Goal: Transaction & Acquisition: Purchase product/service

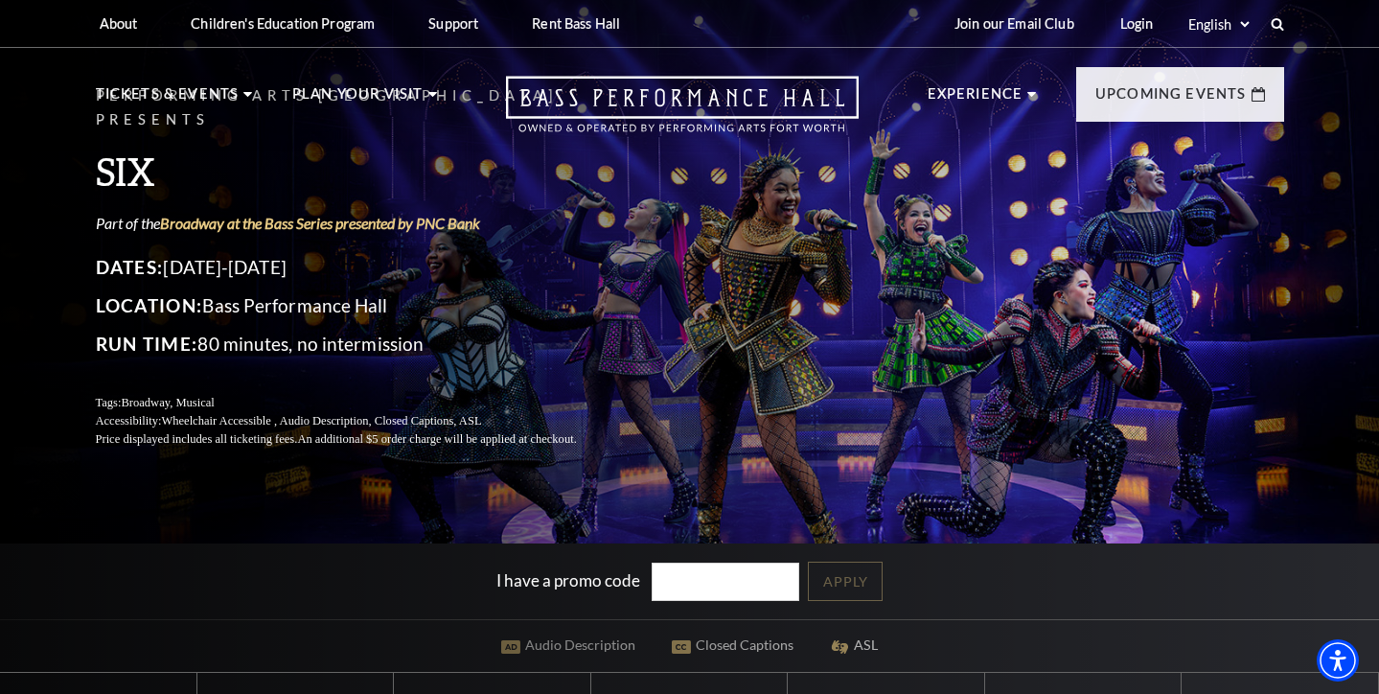
click at [715, 413] on div "Performing Arts Fort Worth Presents SIX Part of the Broadway at the Bass Series…" at bounding box center [690, 266] width 1227 height 402
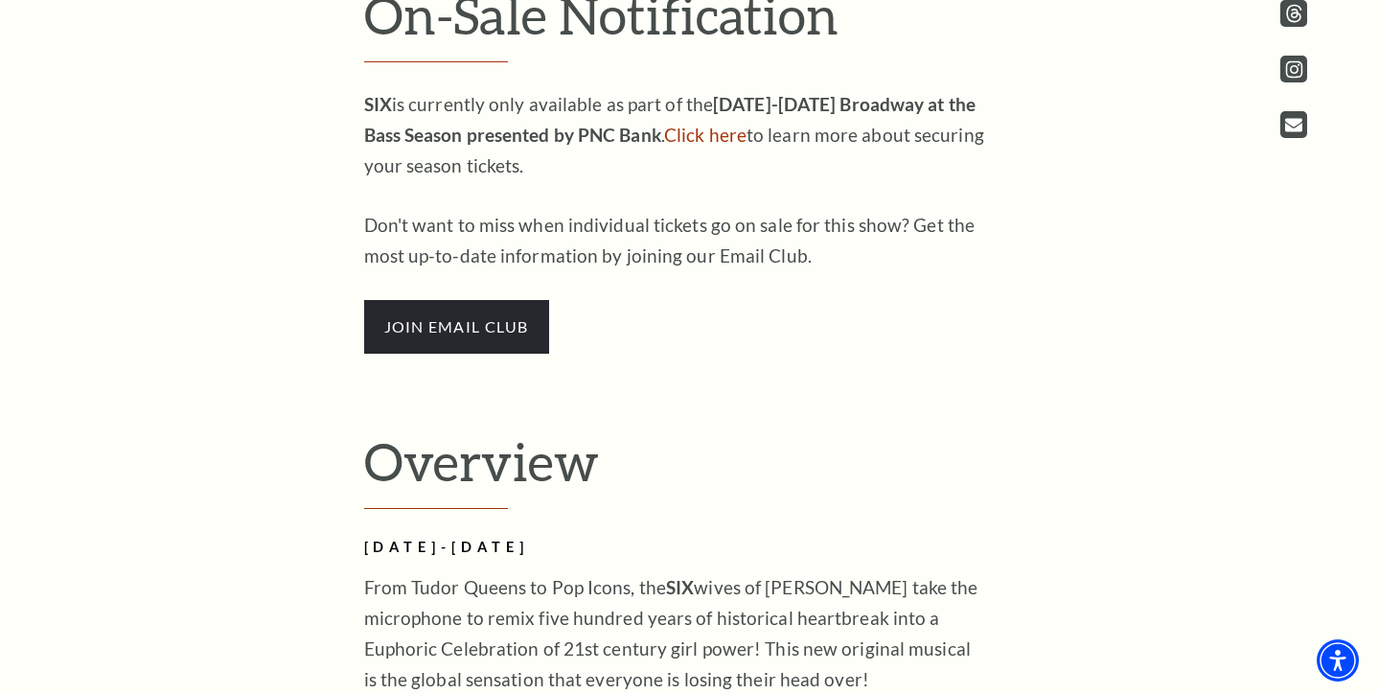
scroll to position [1083, 0]
click at [692, 145] on link "Click here" at bounding box center [705, 136] width 82 height 22
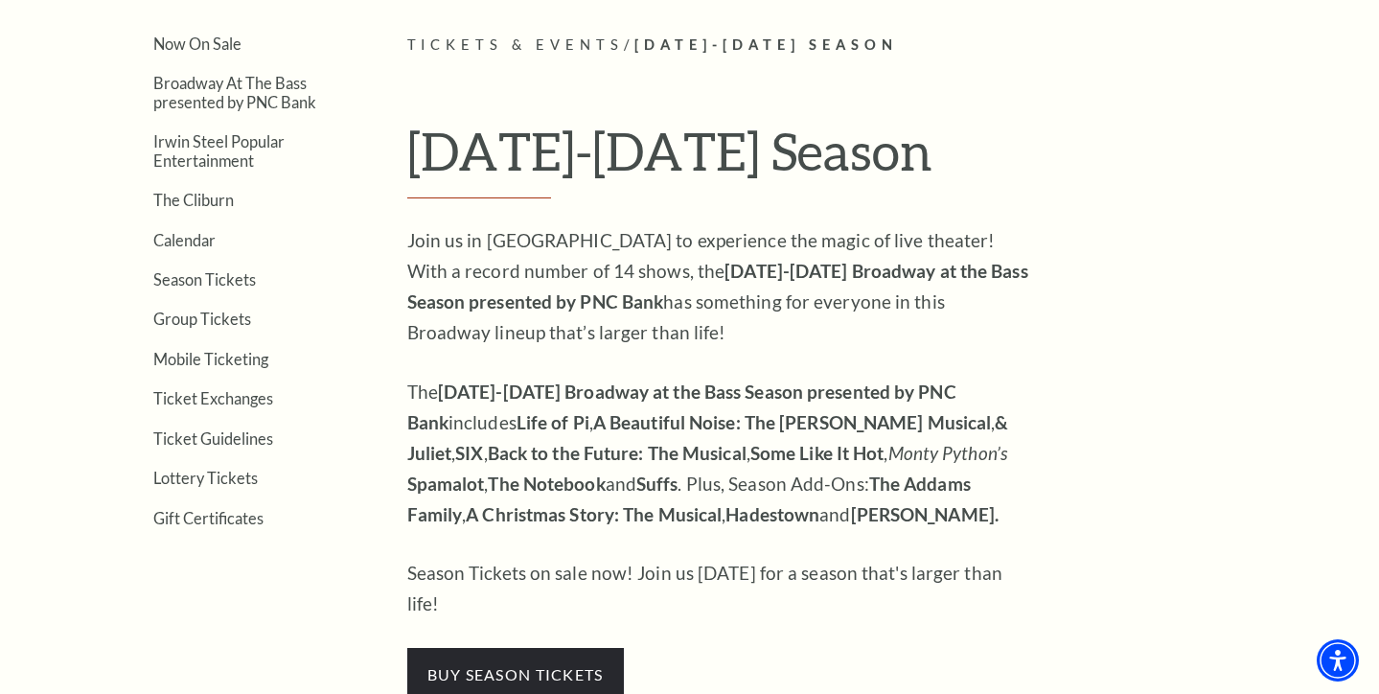
scroll to position [484, 0]
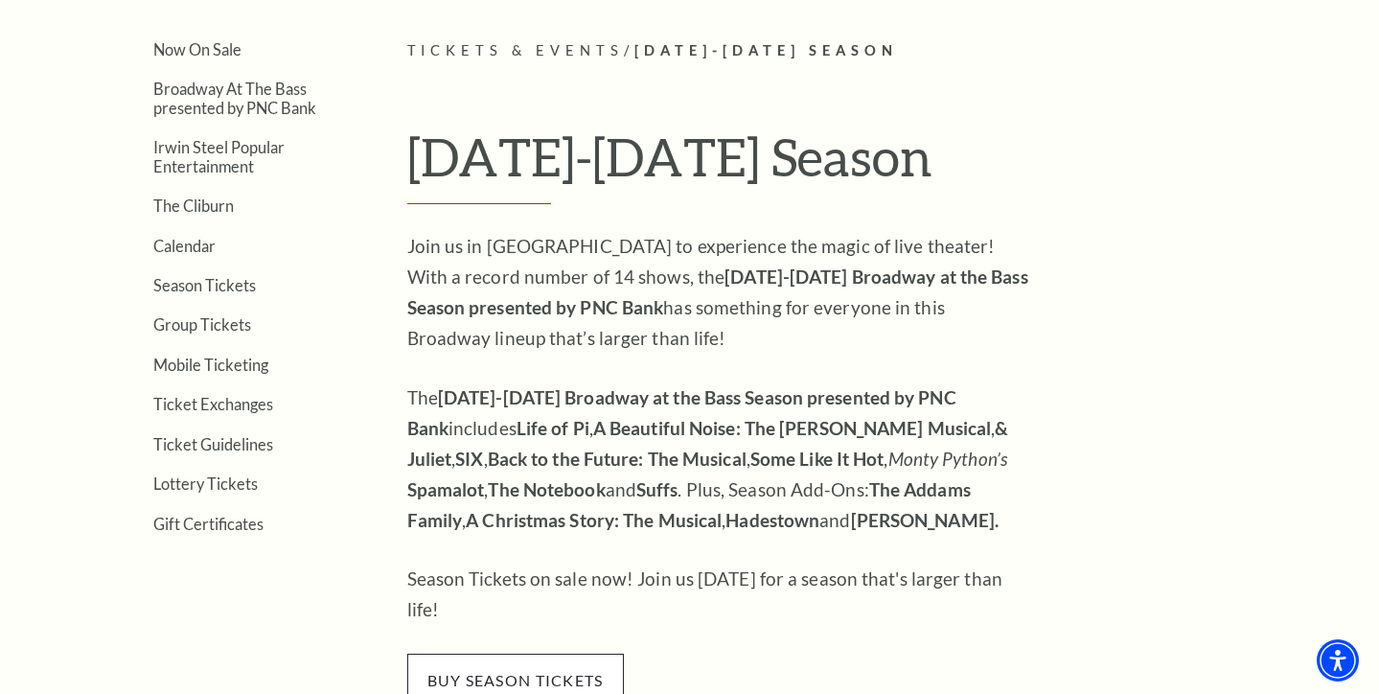
click at [433, 654] on span "buy season tickets" at bounding box center [515, 681] width 217 height 54
click at [553, 654] on span "buy season tickets" at bounding box center [515, 681] width 217 height 54
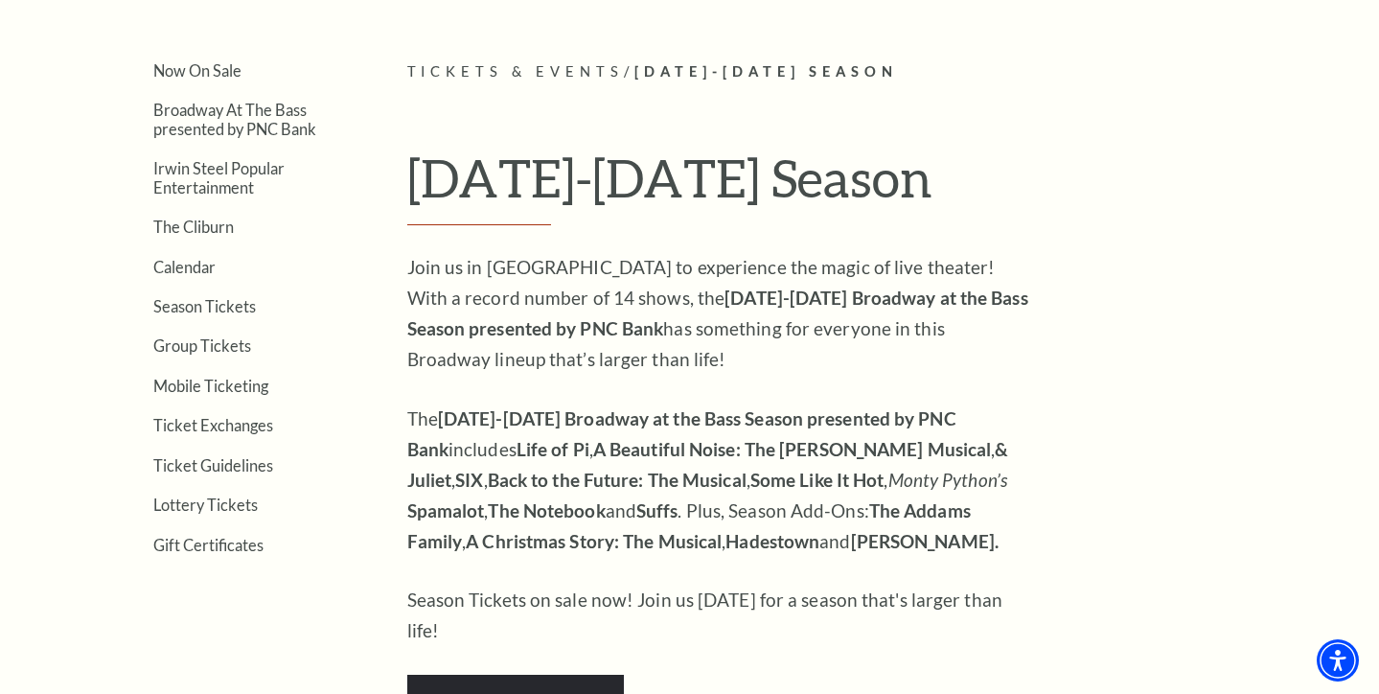
scroll to position [460, 0]
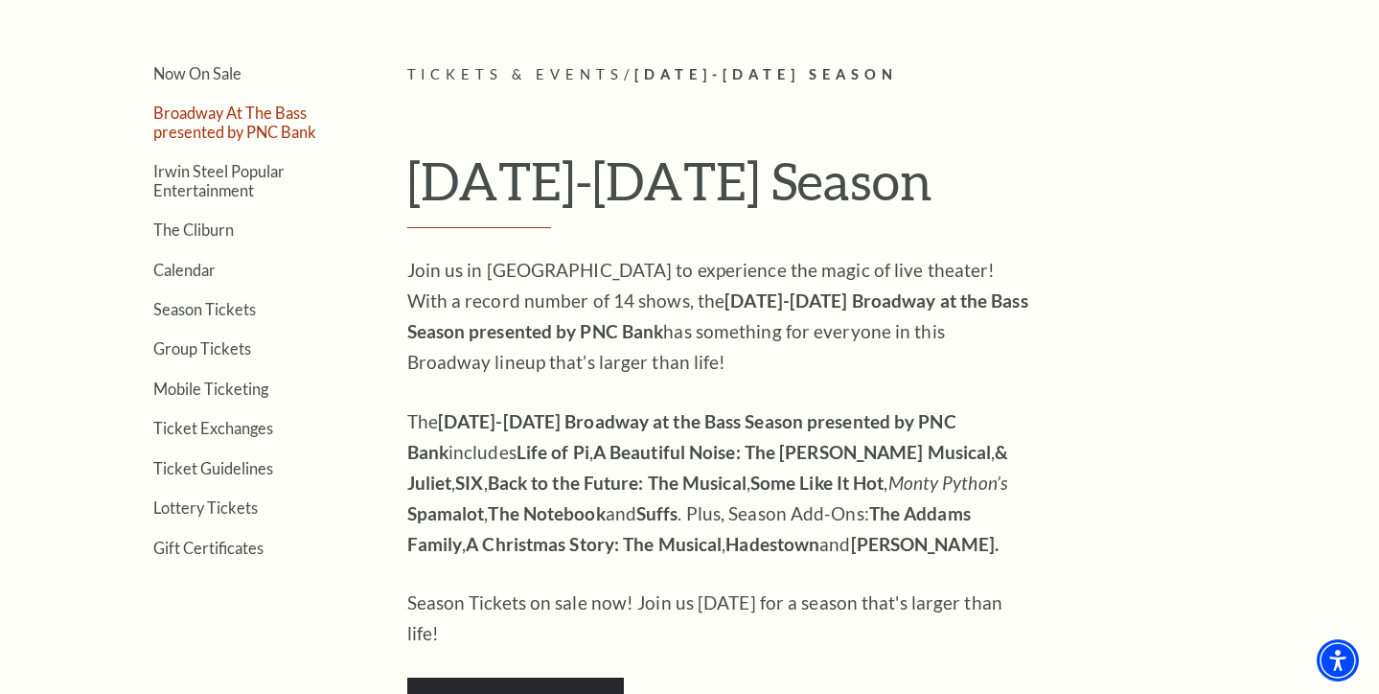
click at [202, 112] on link "Broadway At The Bass presented by PNC Bank" at bounding box center [234, 121] width 163 height 36
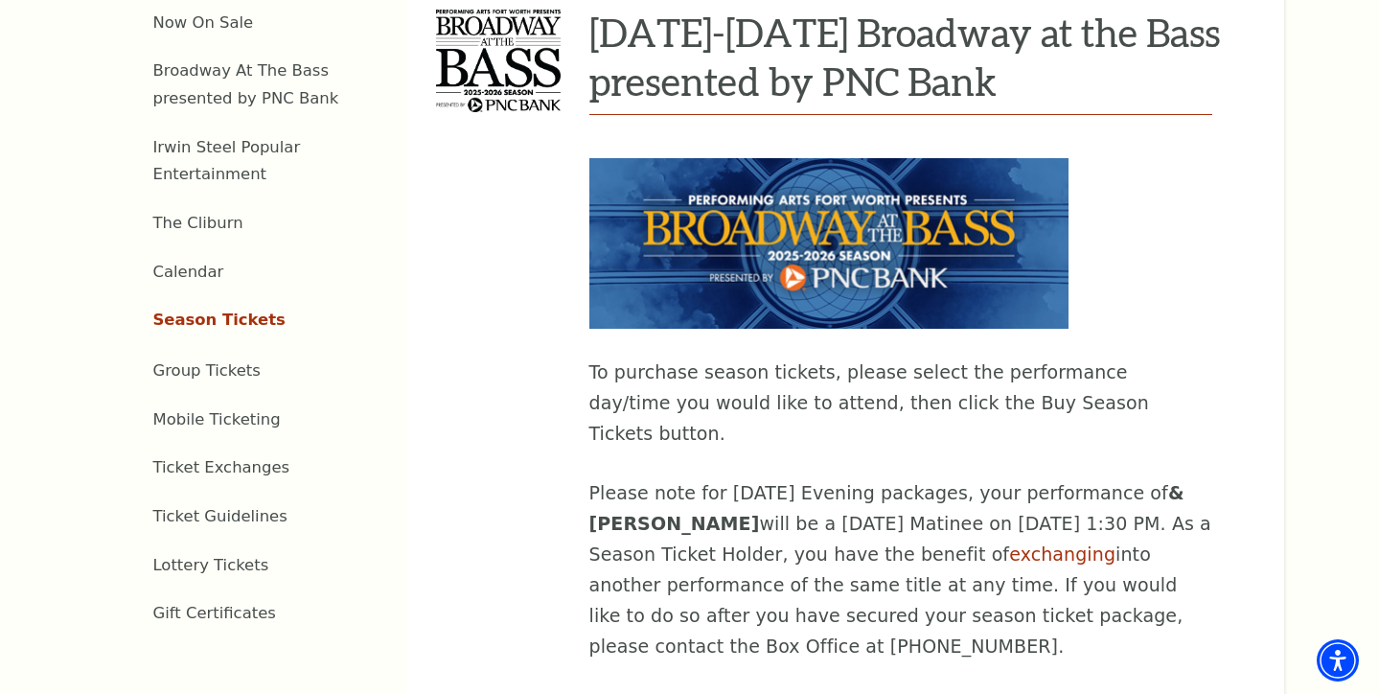
scroll to position [828, 0]
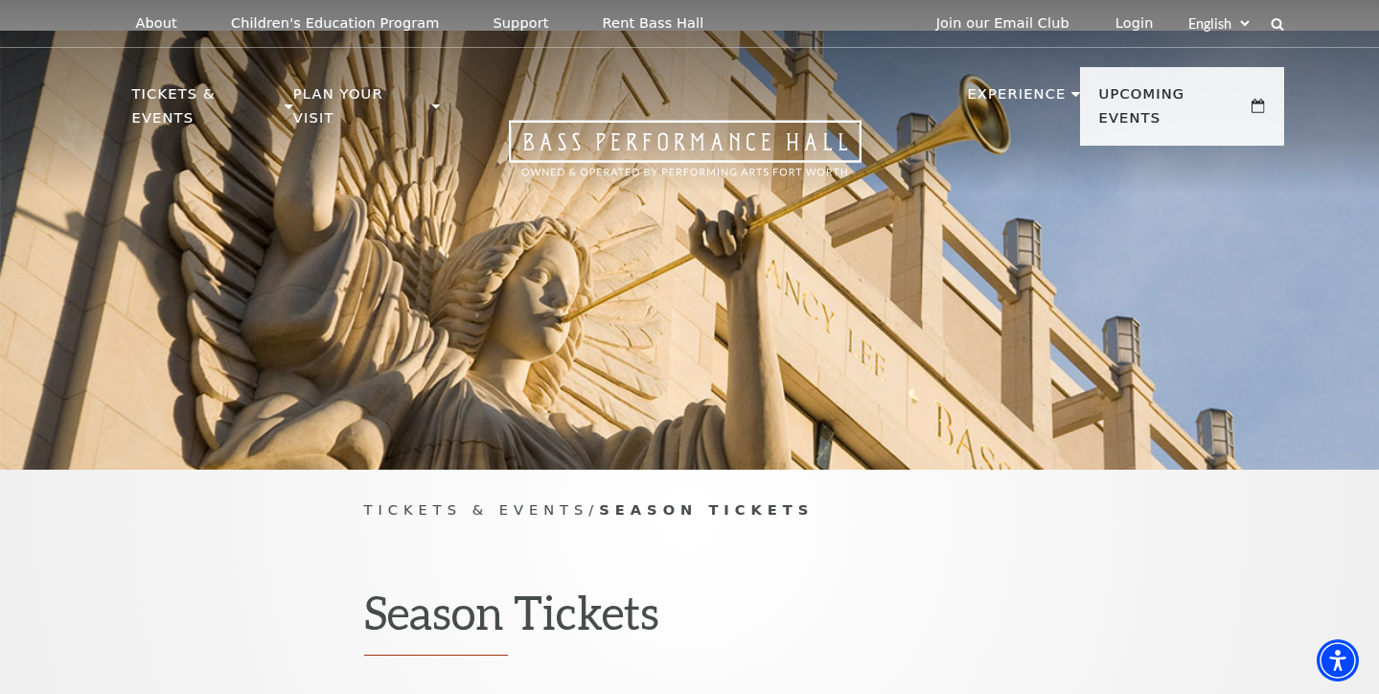
click at [556, 637] on div "Tickets & Events / Season Tickets Season Tickets" at bounding box center [689, 590] width 1379 height 241
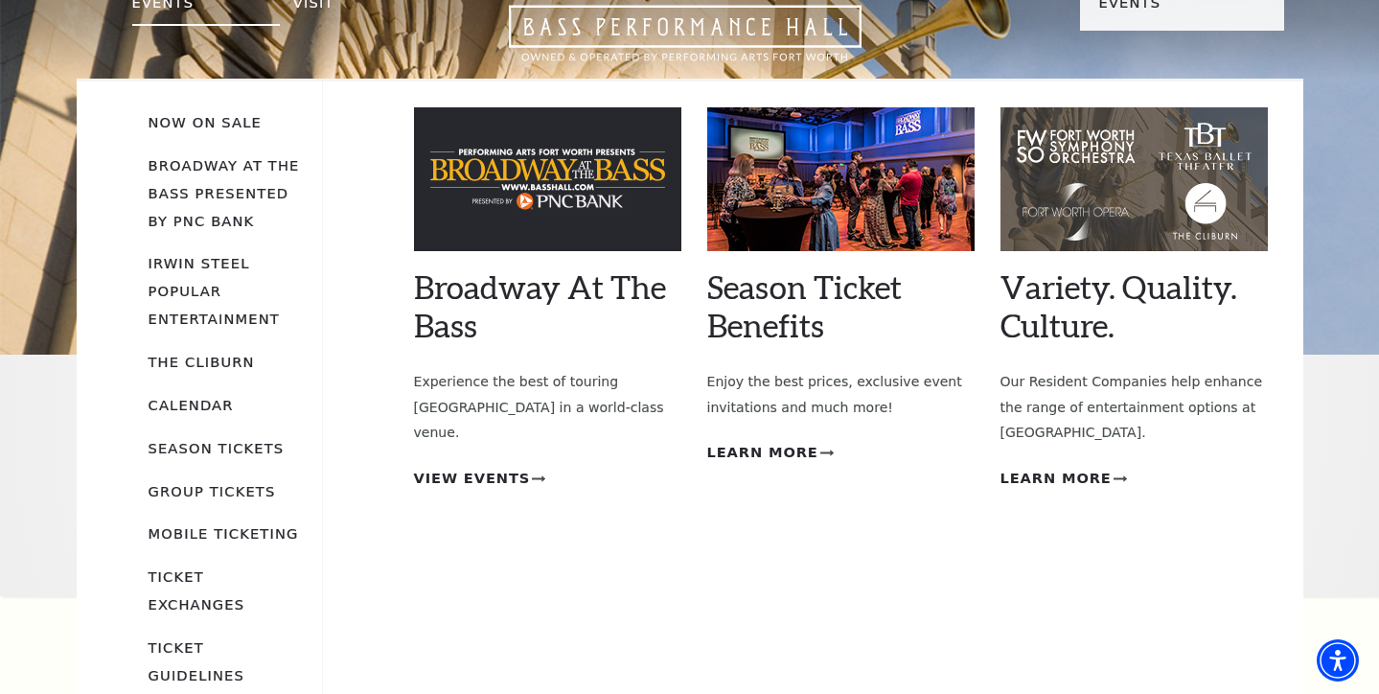
scroll to position [114, 0]
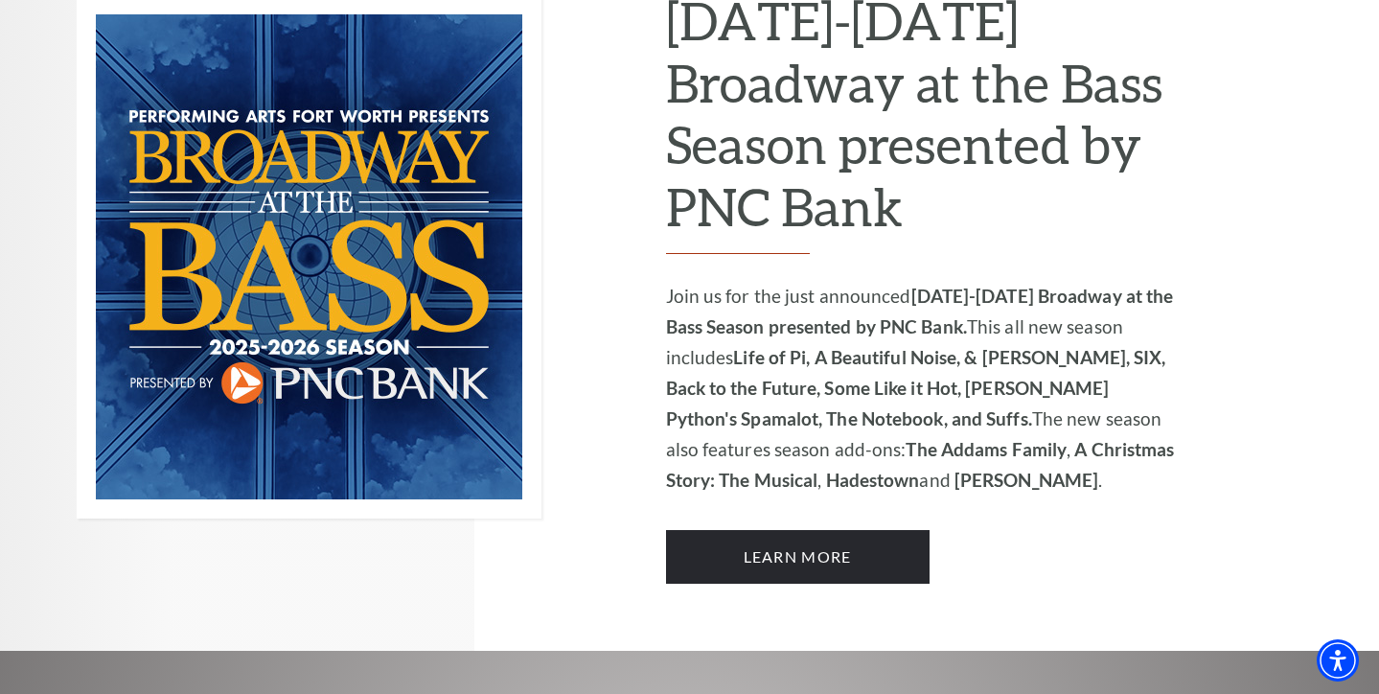
scroll to position [1312, 0]
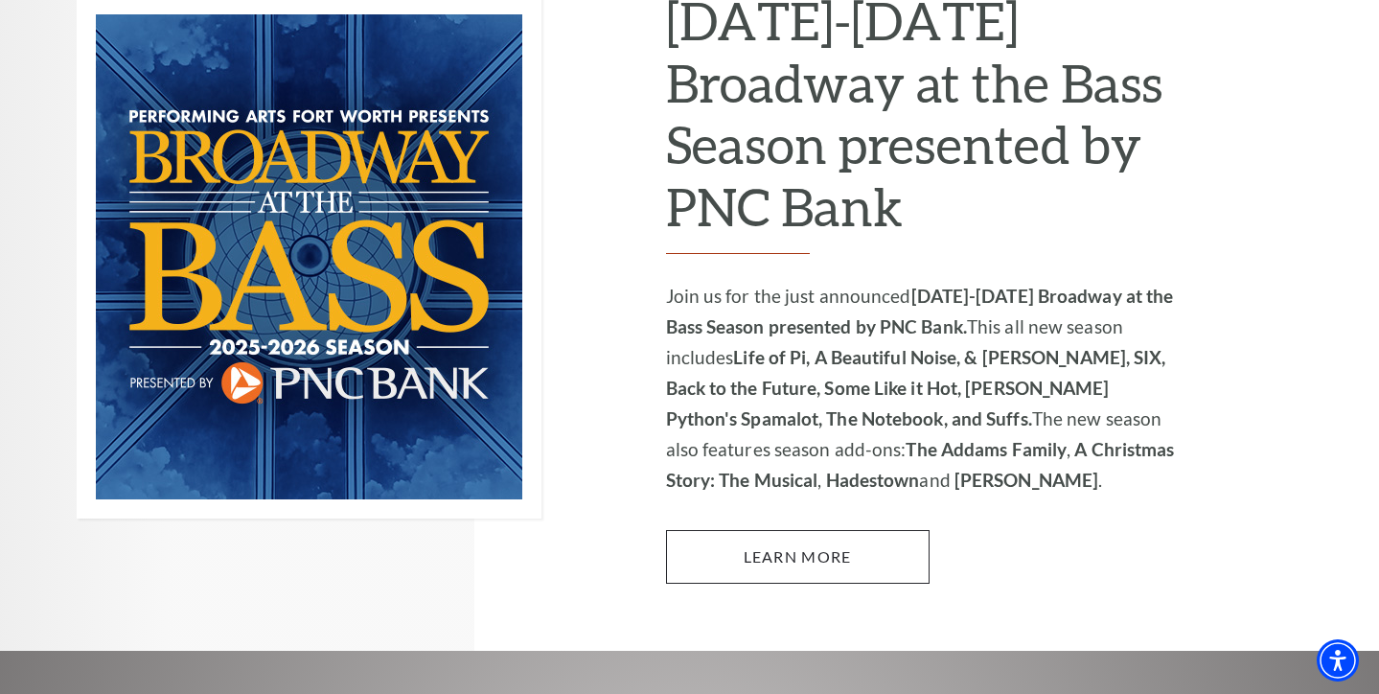
click at [834, 530] on link "Learn More" at bounding box center [798, 557] width 264 height 54
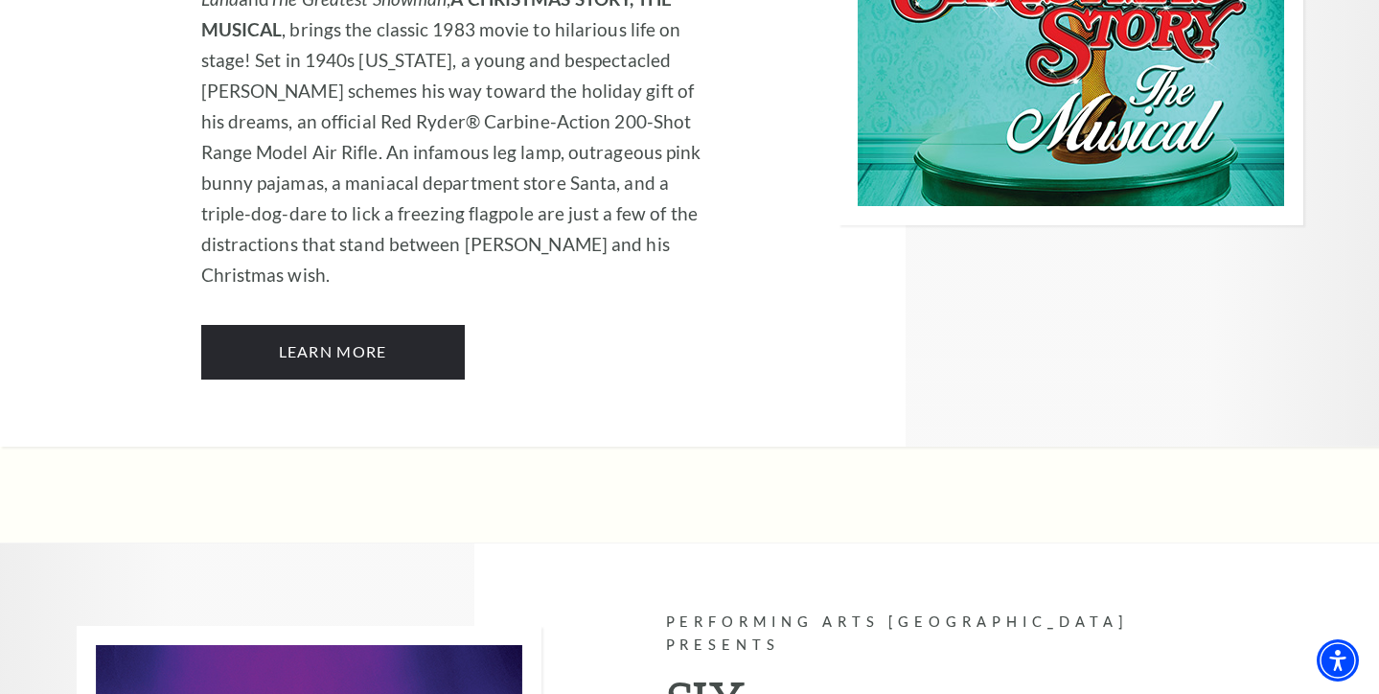
scroll to position [6881, 0]
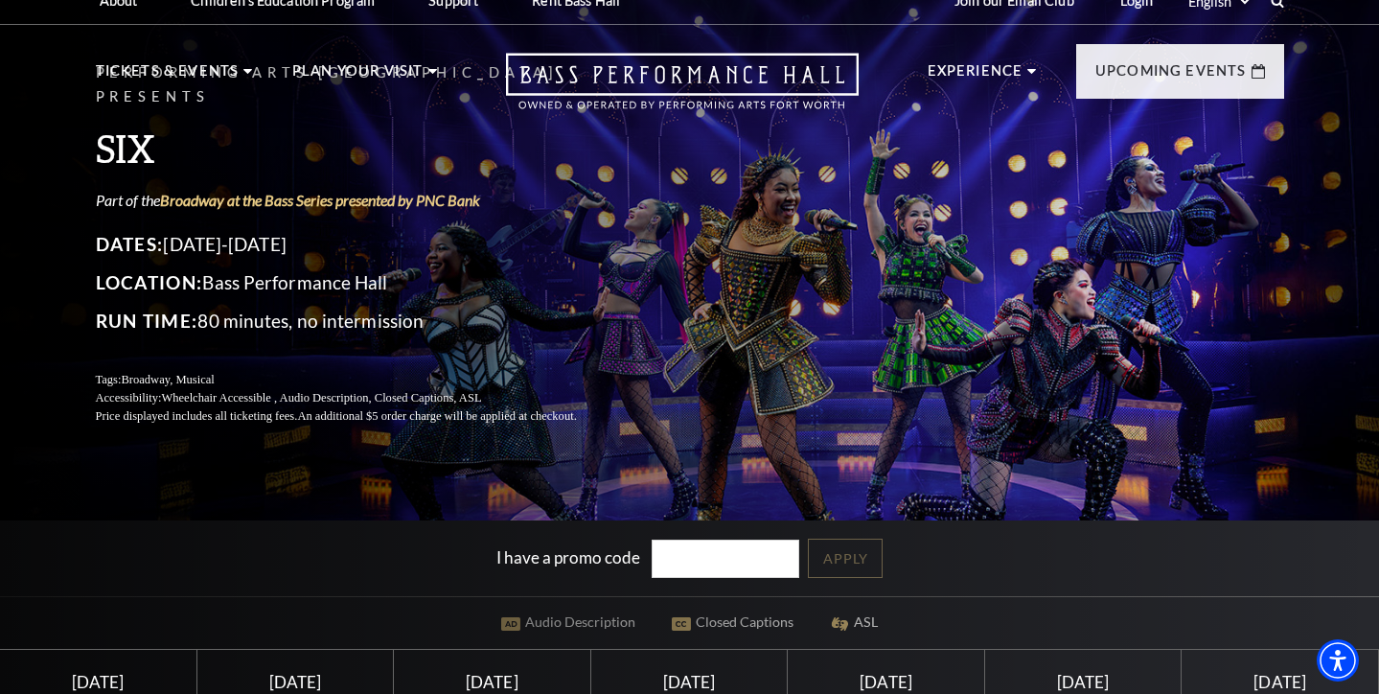
scroll to position [22, 0]
click at [1336, 287] on div "Performing Arts Fort Worth Presents SIX Part of the Broadway at the Bass Series…" at bounding box center [689, 414] width 1379 height 897
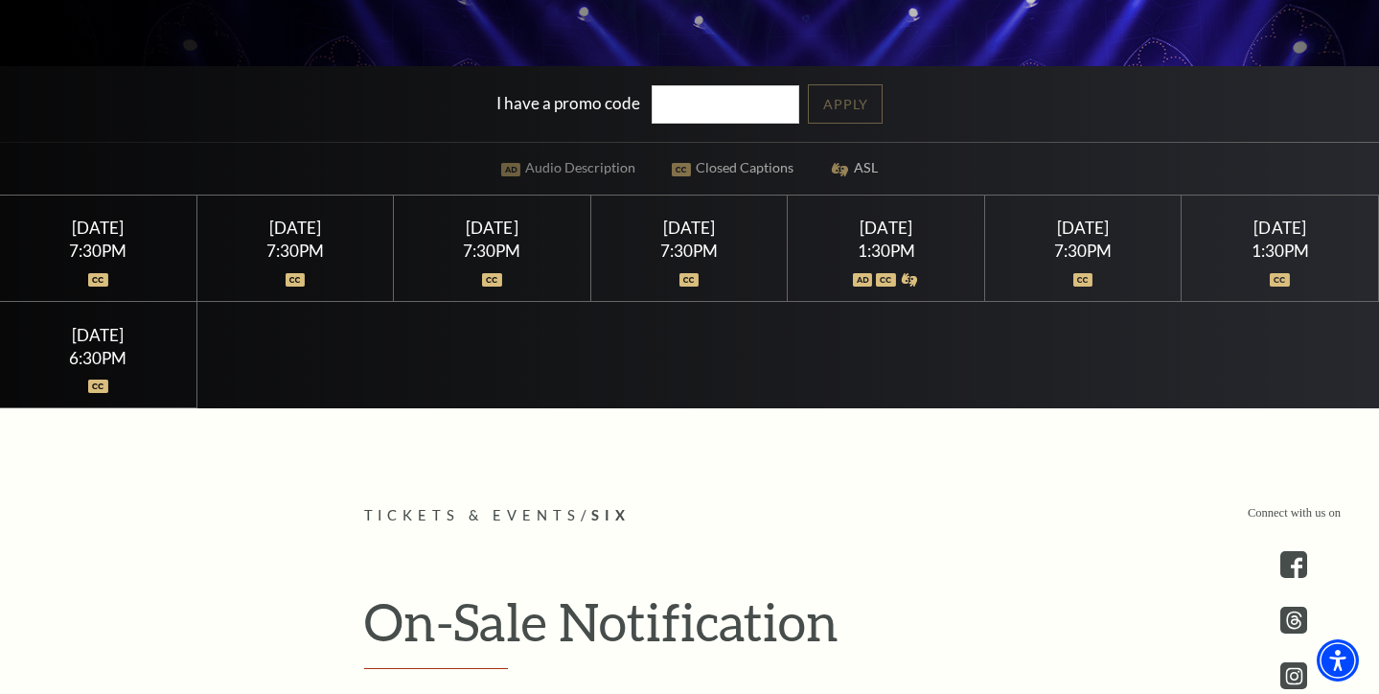
scroll to position [478, 0]
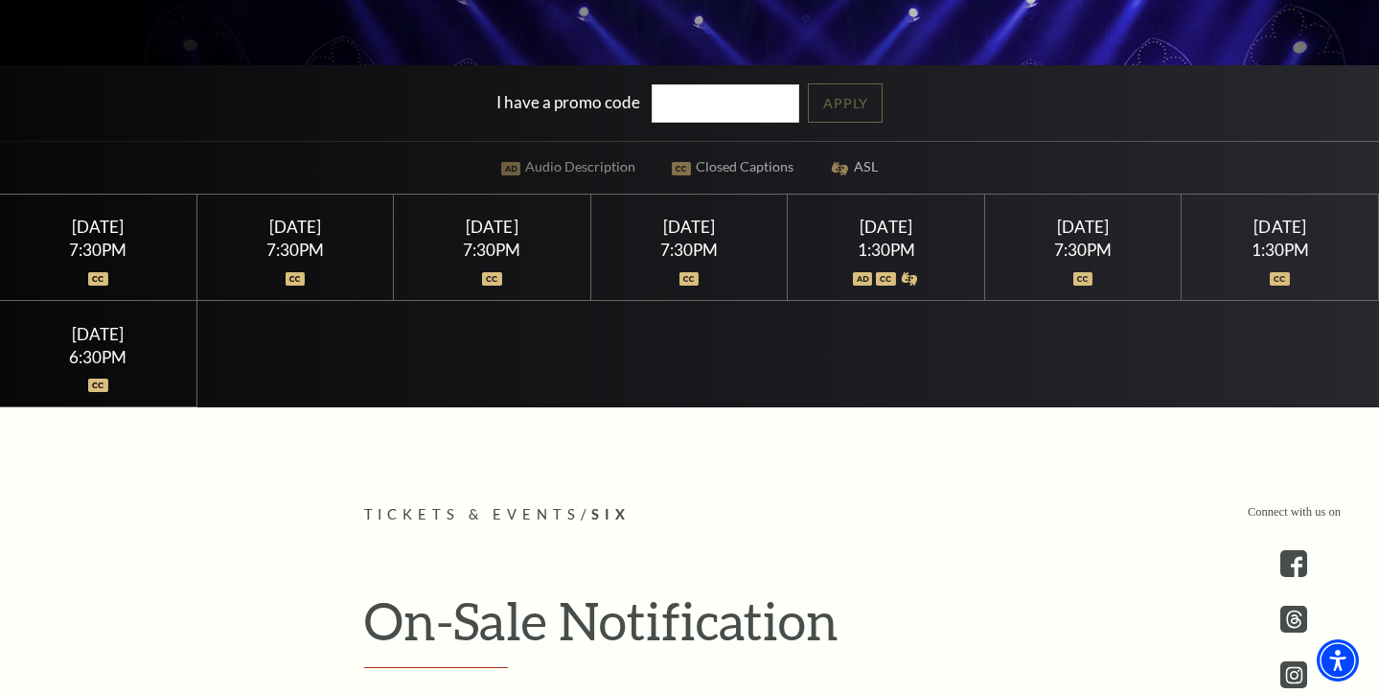
click at [149, 258] on div "7:30PM" at bounding box center [98, 249] width 150 height 16
click at [287, 258] on div "7:30PM" at bounding box center [294, 249] width 150 height 16
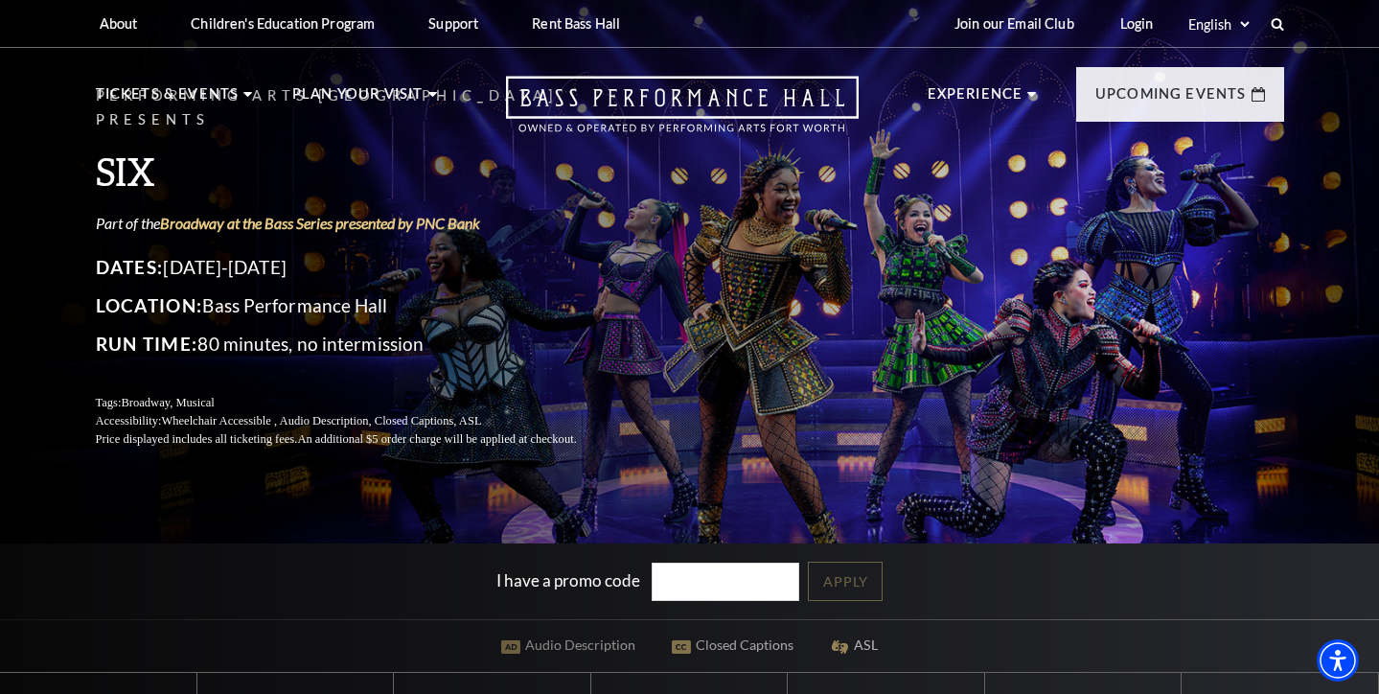
scroll to position [0, 0]
click at [570, 89] on use "Open this option" at bounding box center [682, 105] width 353 height 56
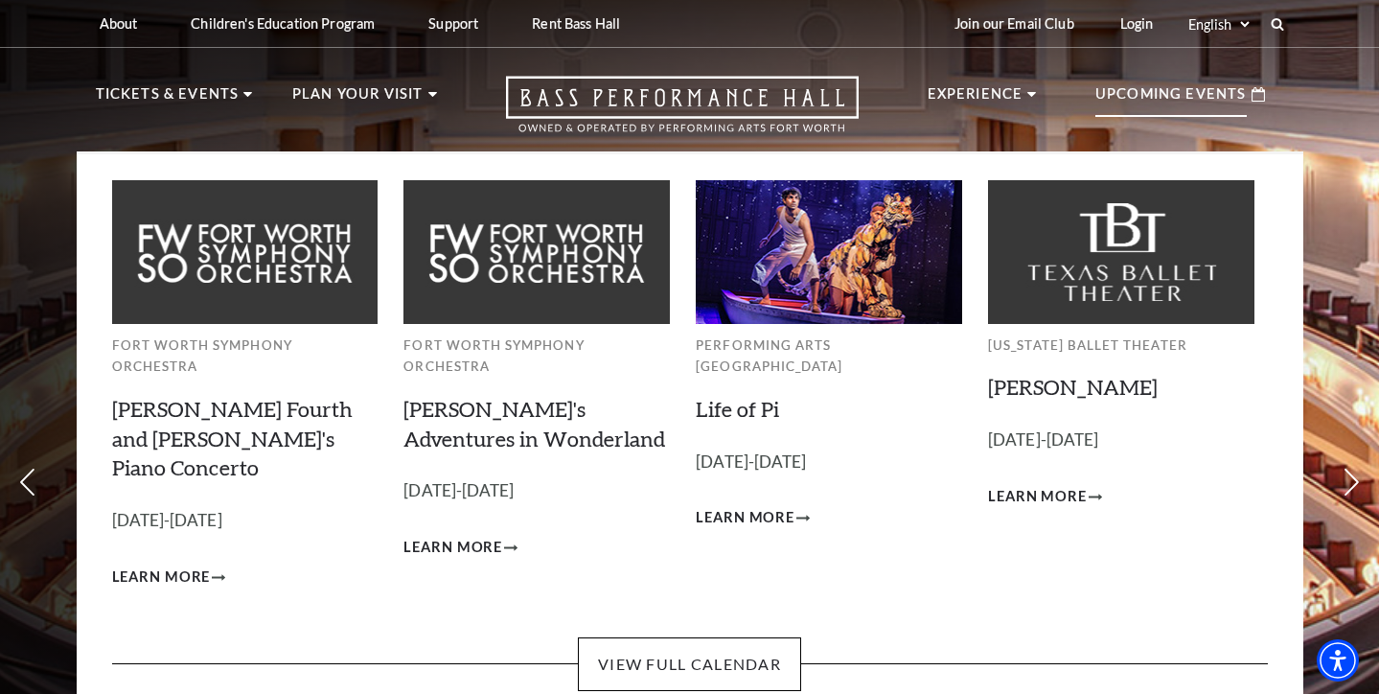
click at [1158, 93] on p "Upcoming Events" at bounding box center [1170, 99] width 151 height 34
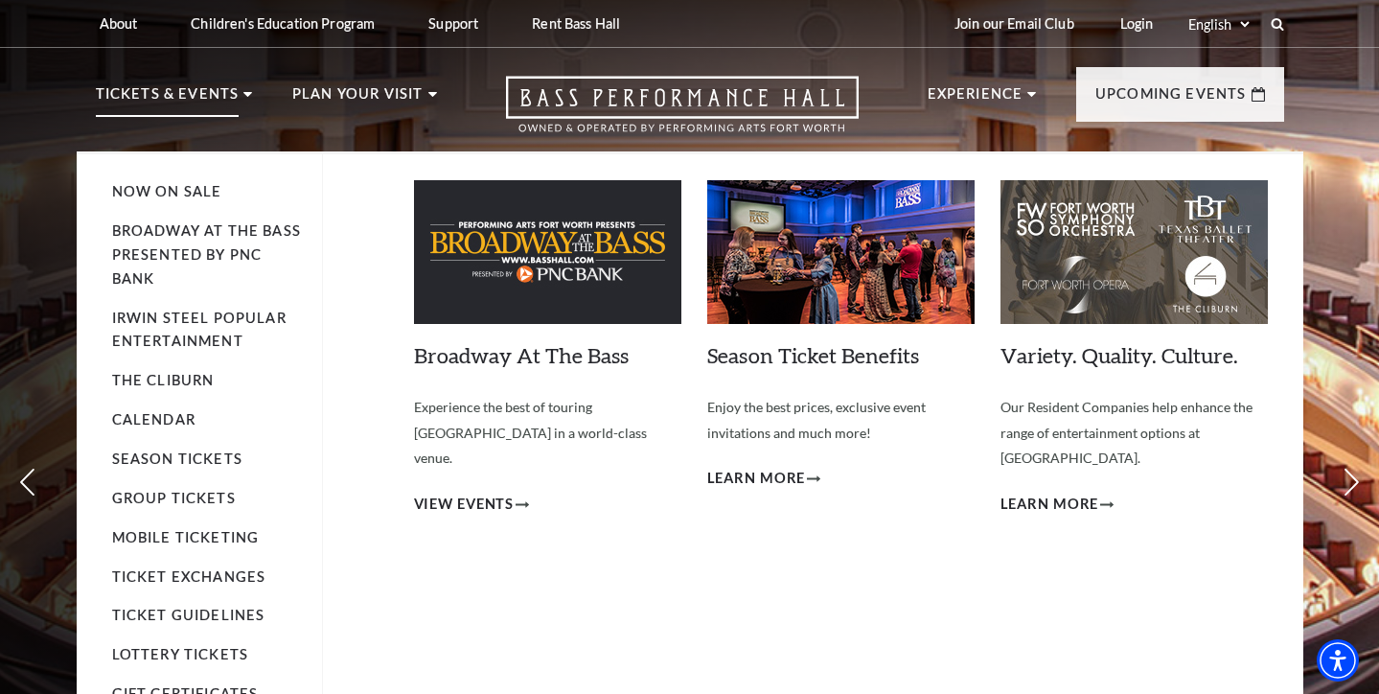
click at [99, 94] on p "Tickets & Events" at bounding box center [168, 99] width 144 height 34
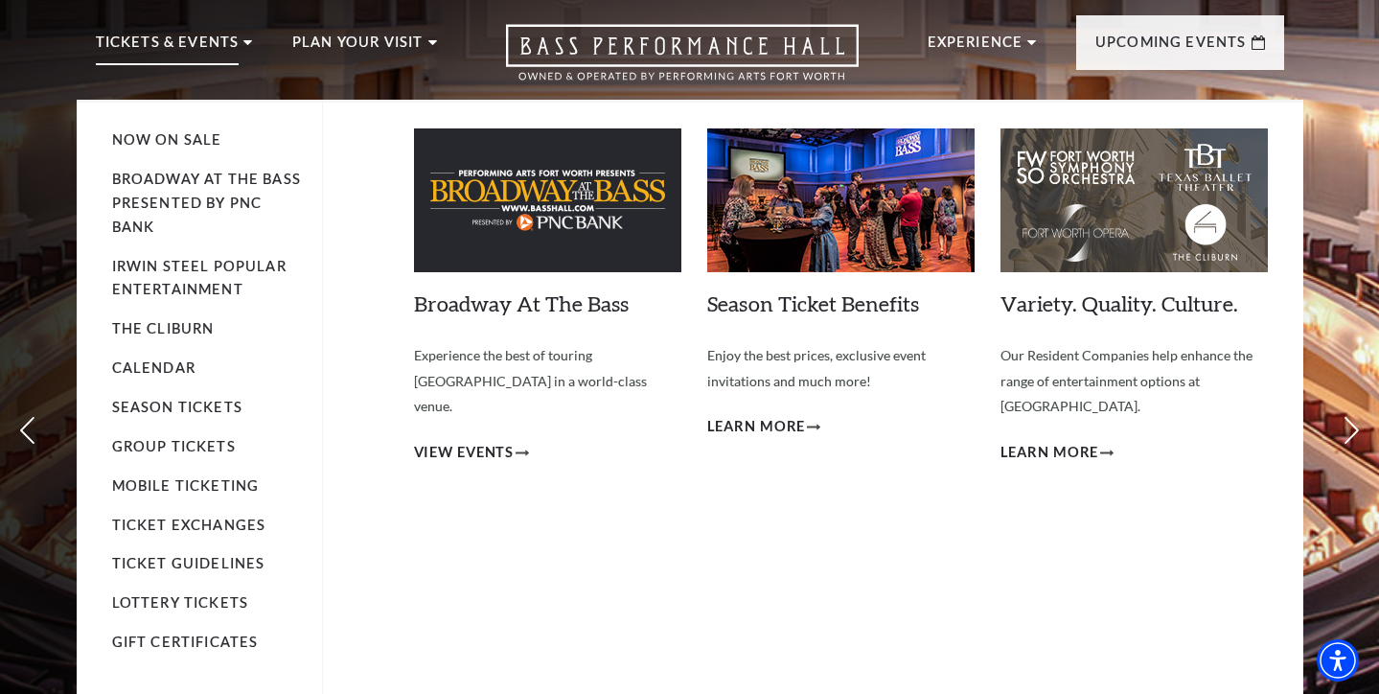
scroll to position [50, 0]
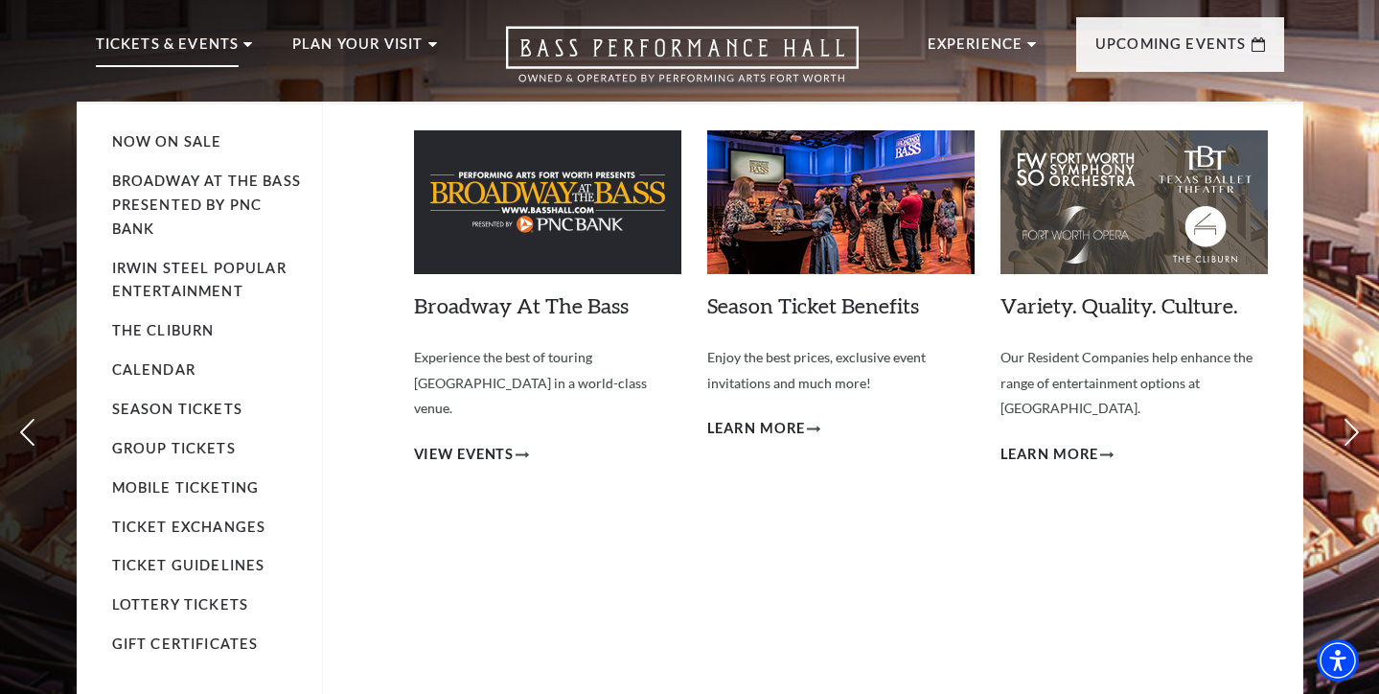
click at [149, 116] on ul "Now On Sale Broadway At The Bass presented by PNC Bank Irwin Steel Popular Ente…" at bounding box center [217, 408] width 211 height 609
click at [163, 139] on link "Now On Sale" at bounding box center [167, 141] width 110 height 16
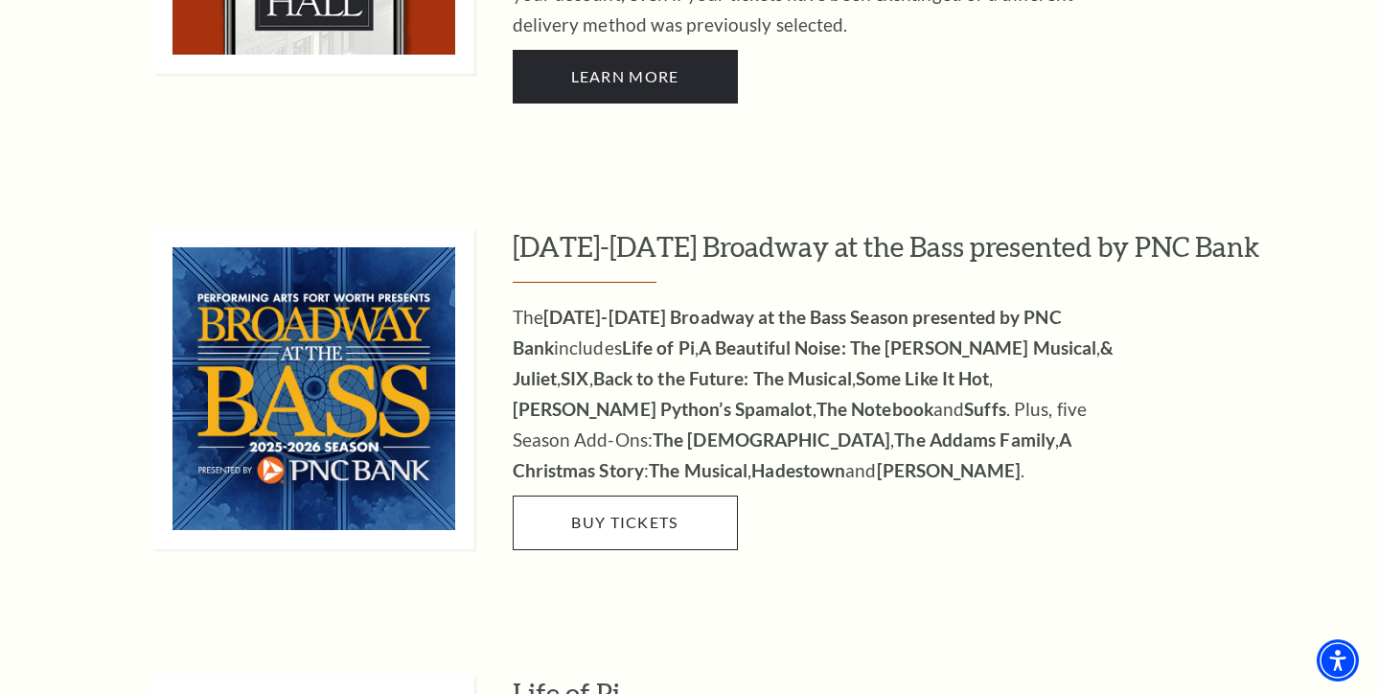
scroll to position [1672, 0]
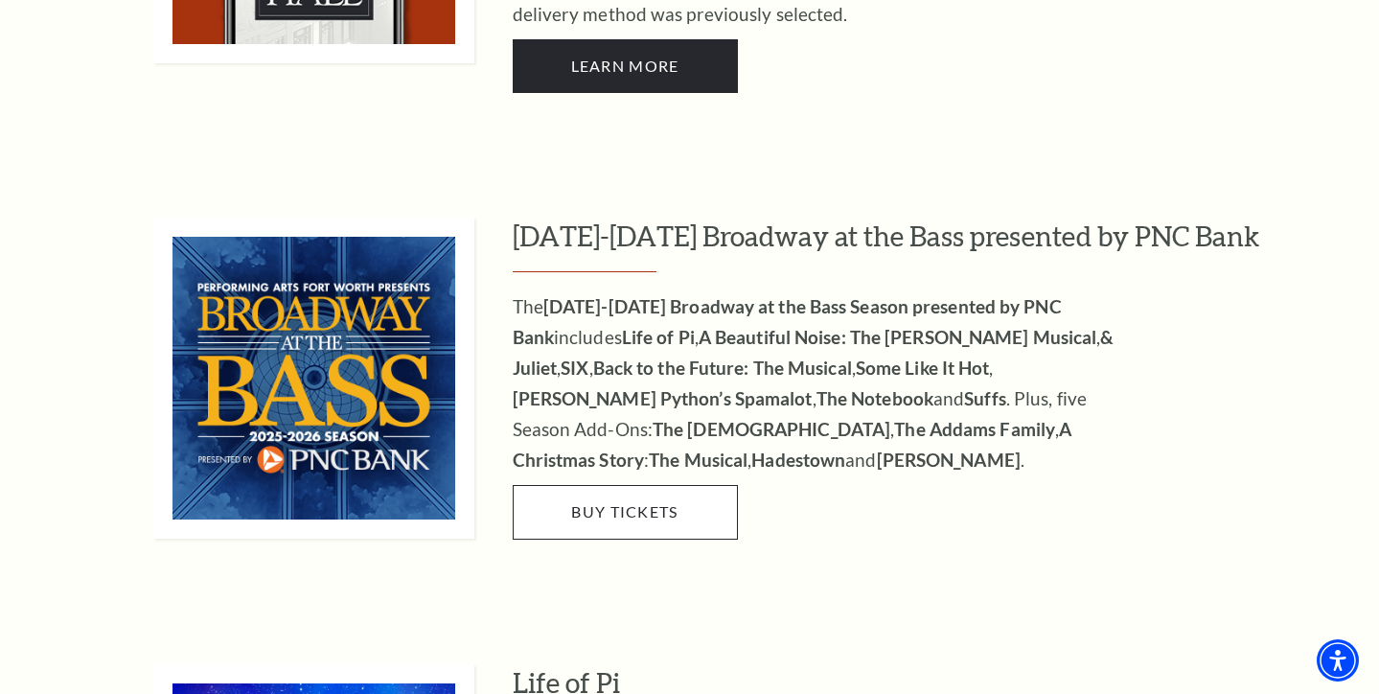
click at [684, 485] on link "Buy Tickets" at bounding box center [625, 512] width 225 height 54
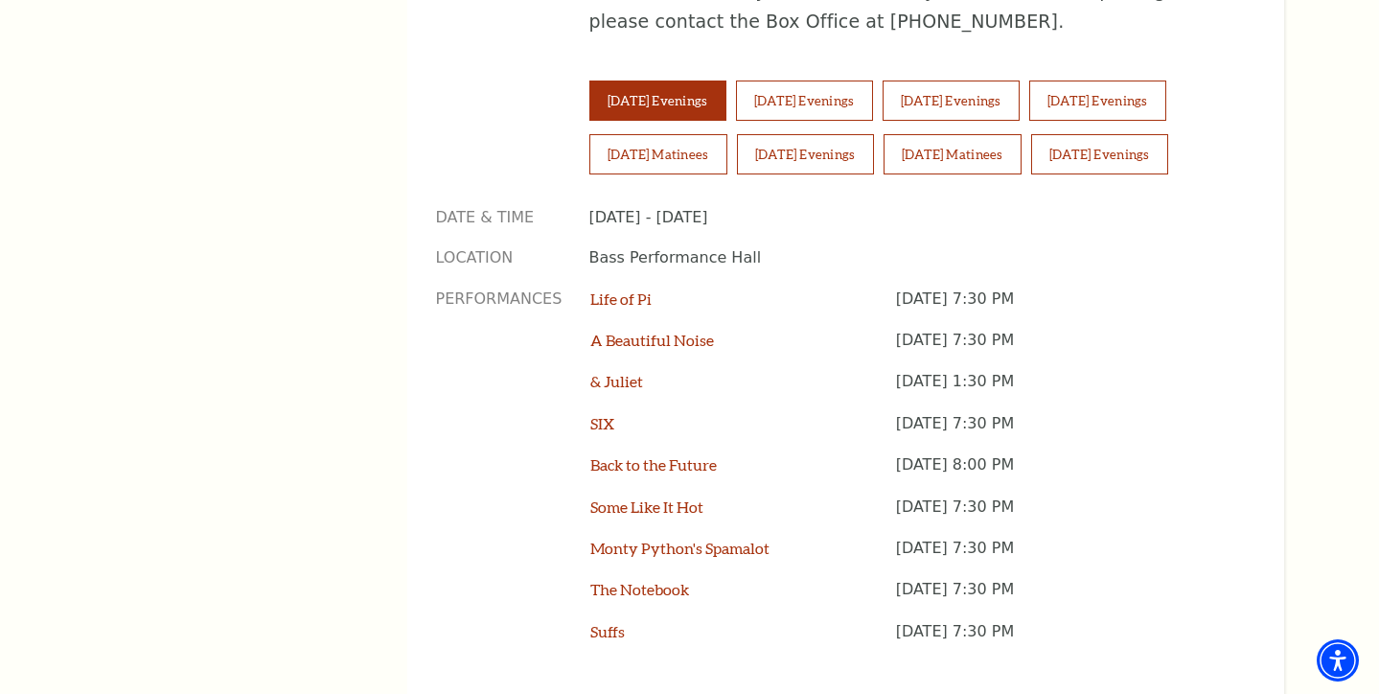
scroll to position [1425, 0]
click at [603, 413] on link "SIX" at bounding box center [602, 422] width 24 height 18
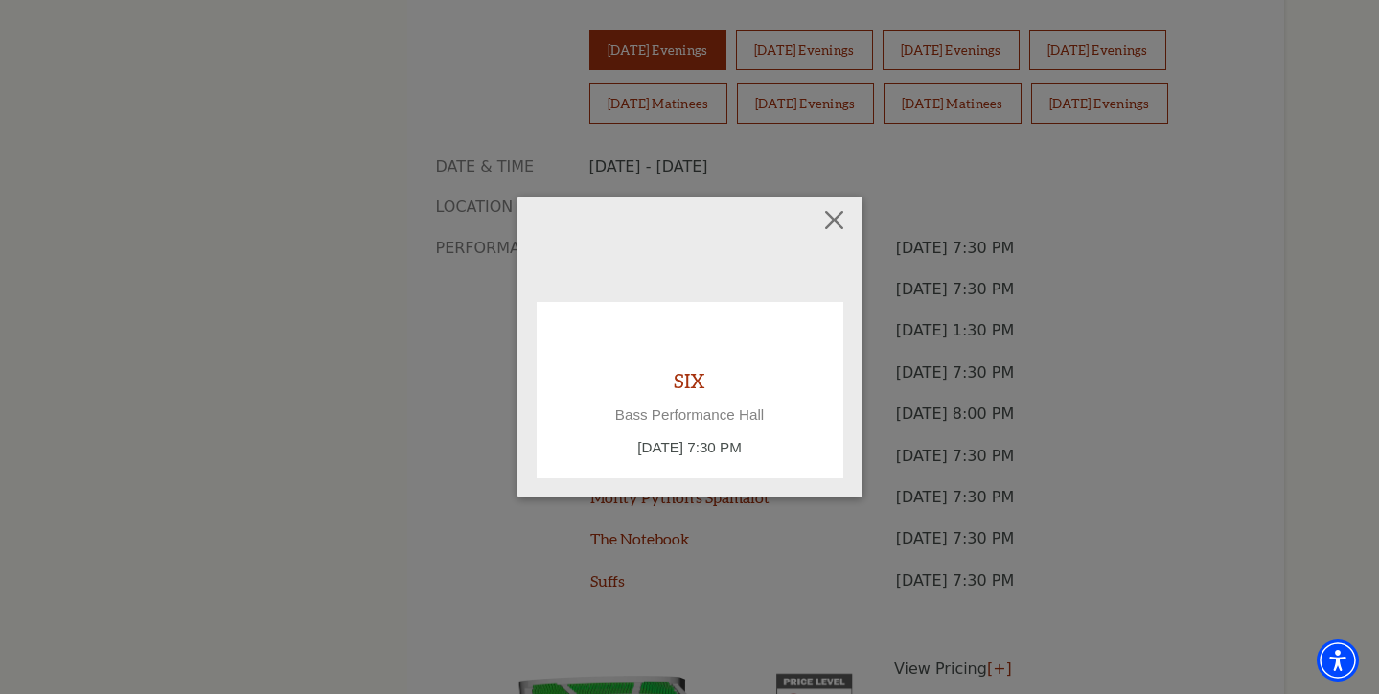
scroll to position [1474, 0]
click at [720, 403] on div "SIX Bass Performance Hall [DATE] 7:30 PM" at bounding box center [690, 413] width 268 height 92
click at [662, 357] on div "Empty heading" at bounding box center [690, 344] width 268 height 46
click at [843, 212] on button "Close" at bounding box center [833, 220] width 36 height 36
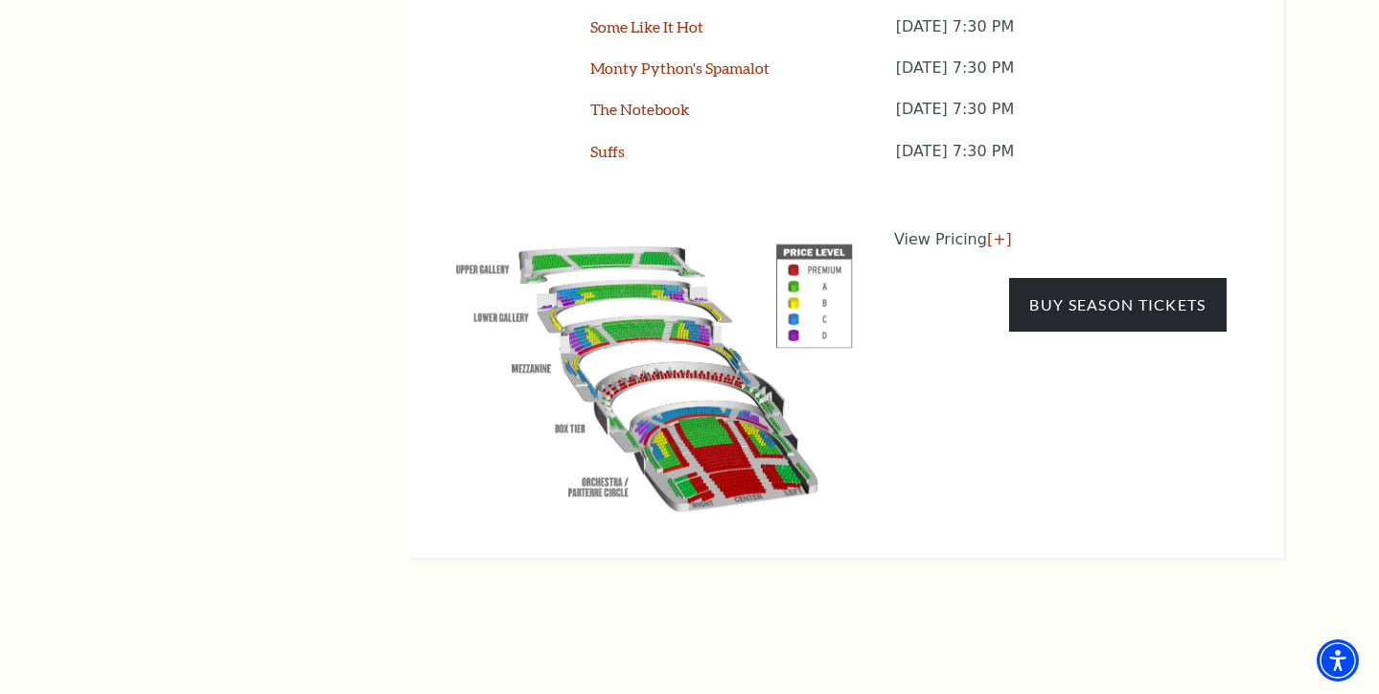
scroll to position [1902, 0]
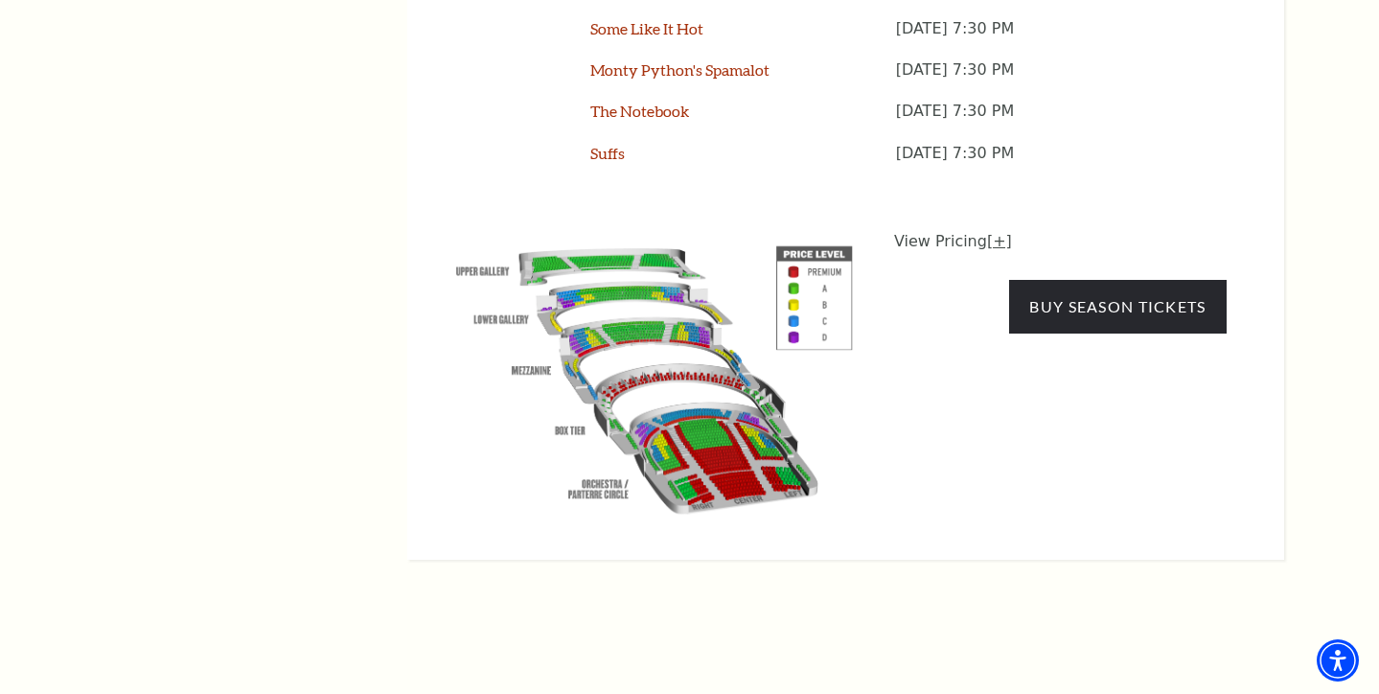
click at [1000, 232] on link "[+]" at bounding box center [999, 241] width 25 height 18
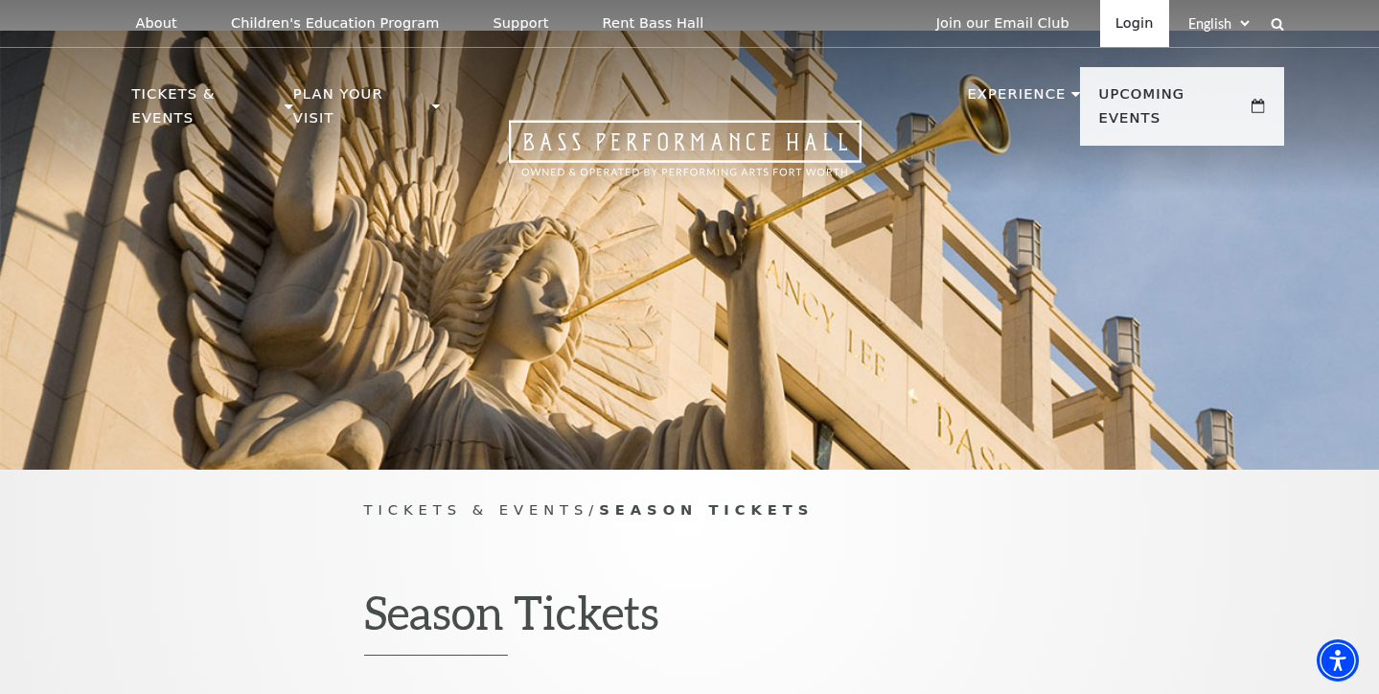
scroll to position [0, 0]
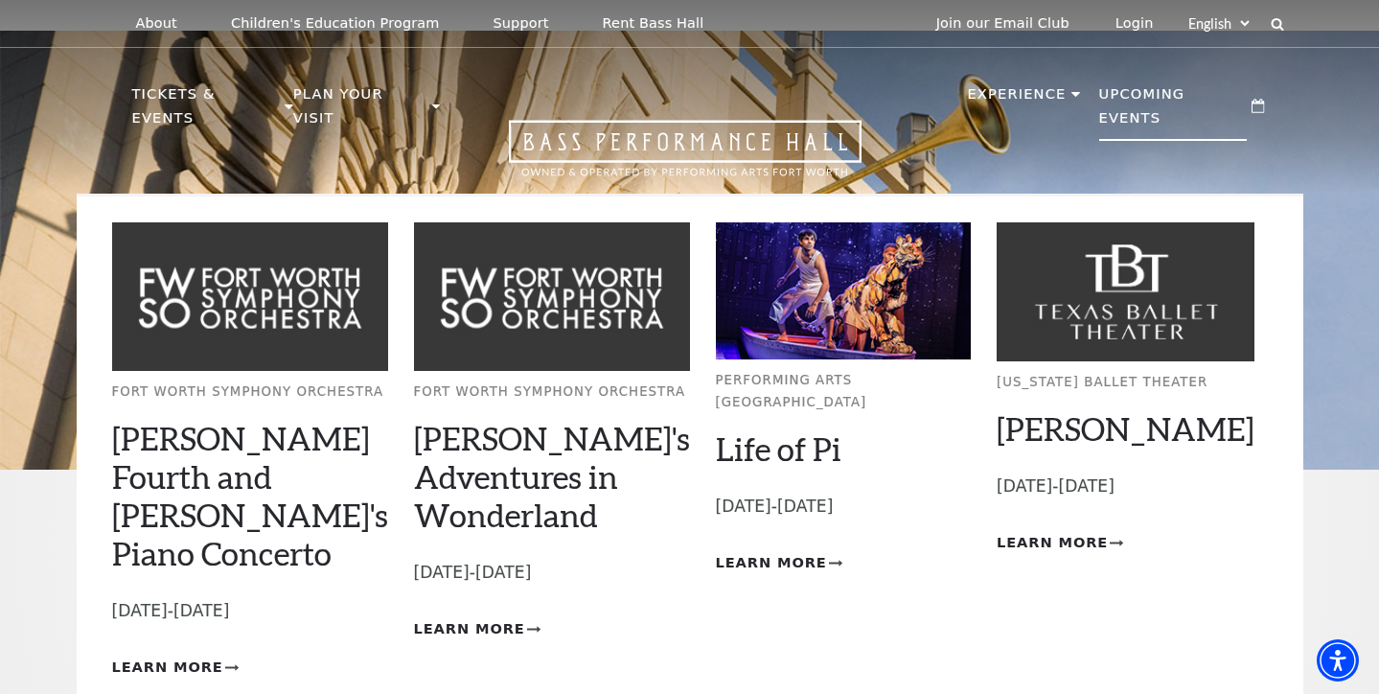
click at [1109, 88] on p "Upcoming Events" at bounding box center [1173, 111] width 149 height 58
click at [1028, 531] on span "Learn More" at bounding box center [1052, 543] width 111 height 24
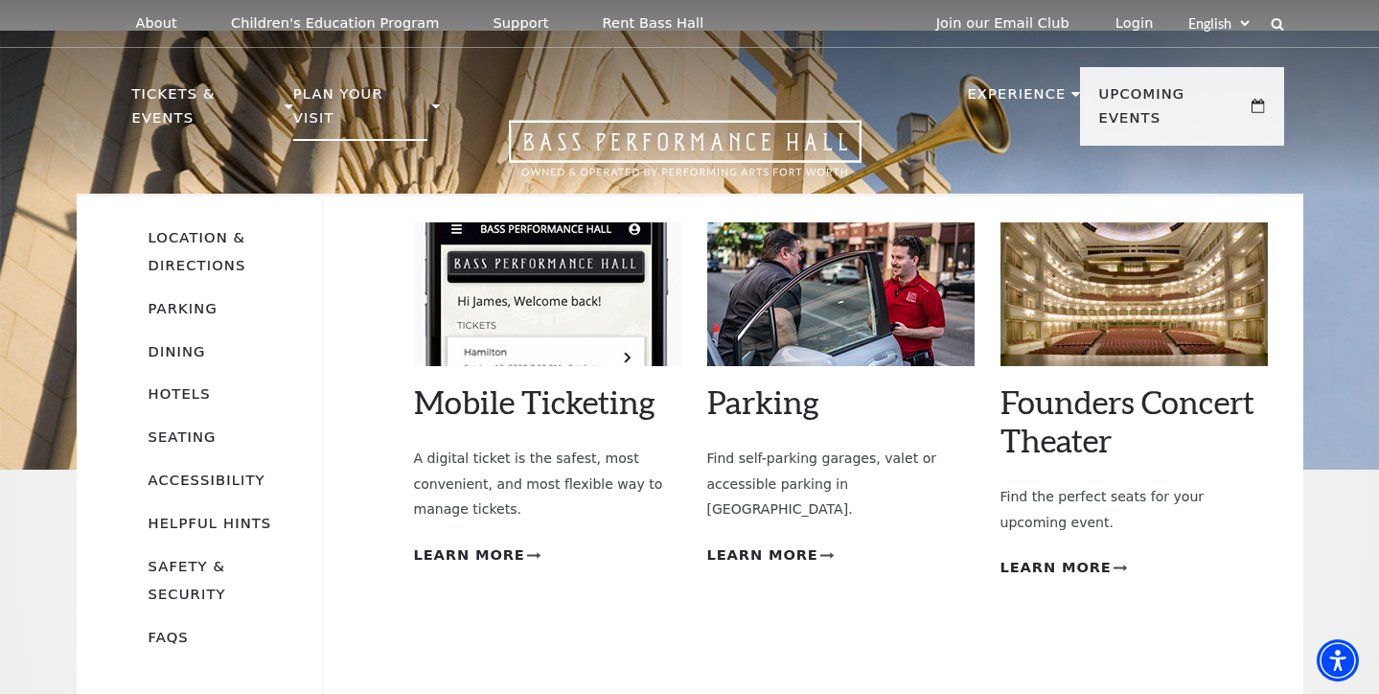
click at [336, 144] on li "Plan Your Visit Location & Directions Parking Dining Hotels Seating Accessibili…" at bounding box center [367, 128] width 148 height 93
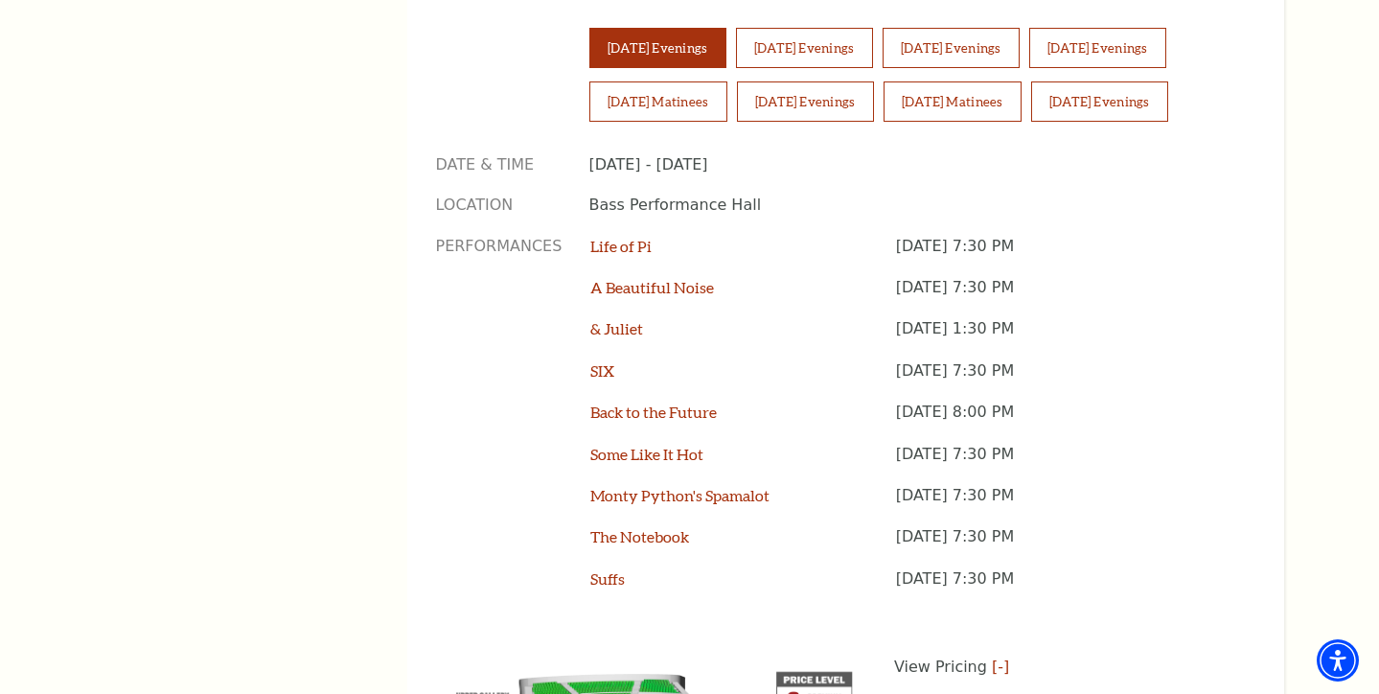
scroll to position [1480, 0]
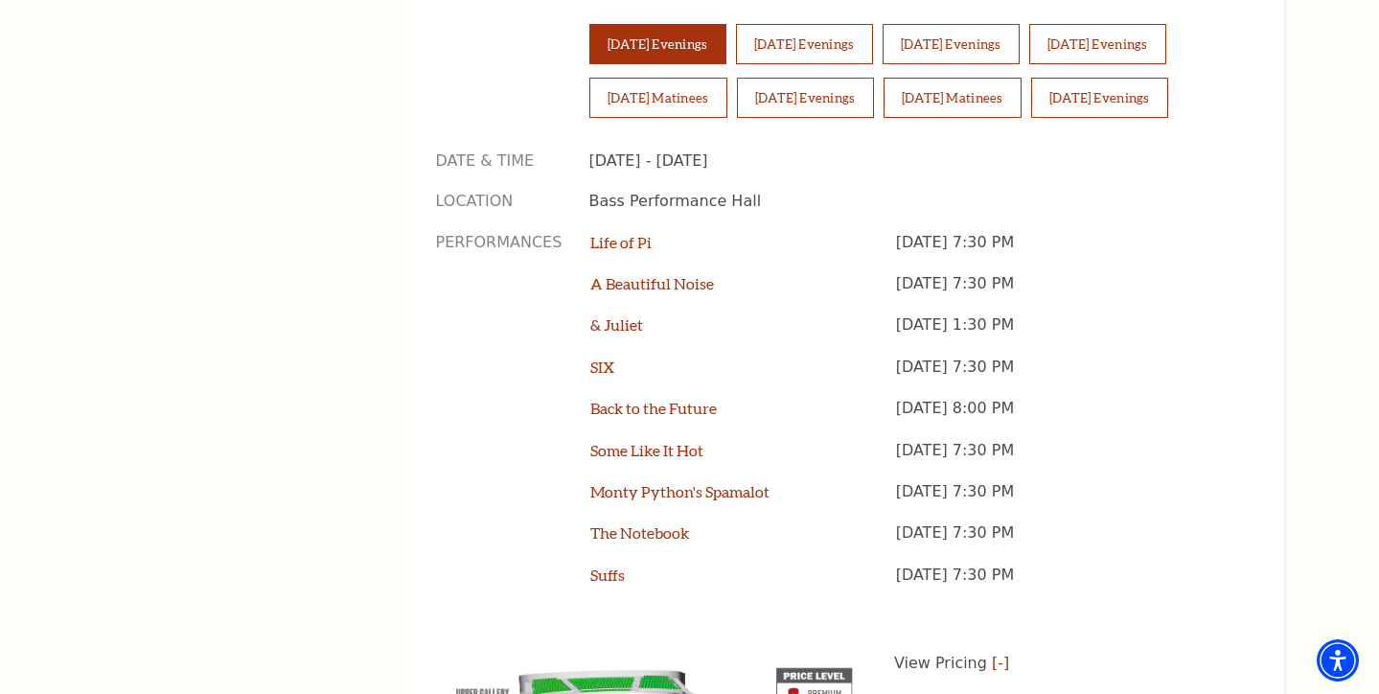
click at [613, 356] on div "SIX" at bounding box center [742, 376] width 305 height 41
click at [606, 357] on link "SIX" at bounding box center [602, 366] width 24 height 18
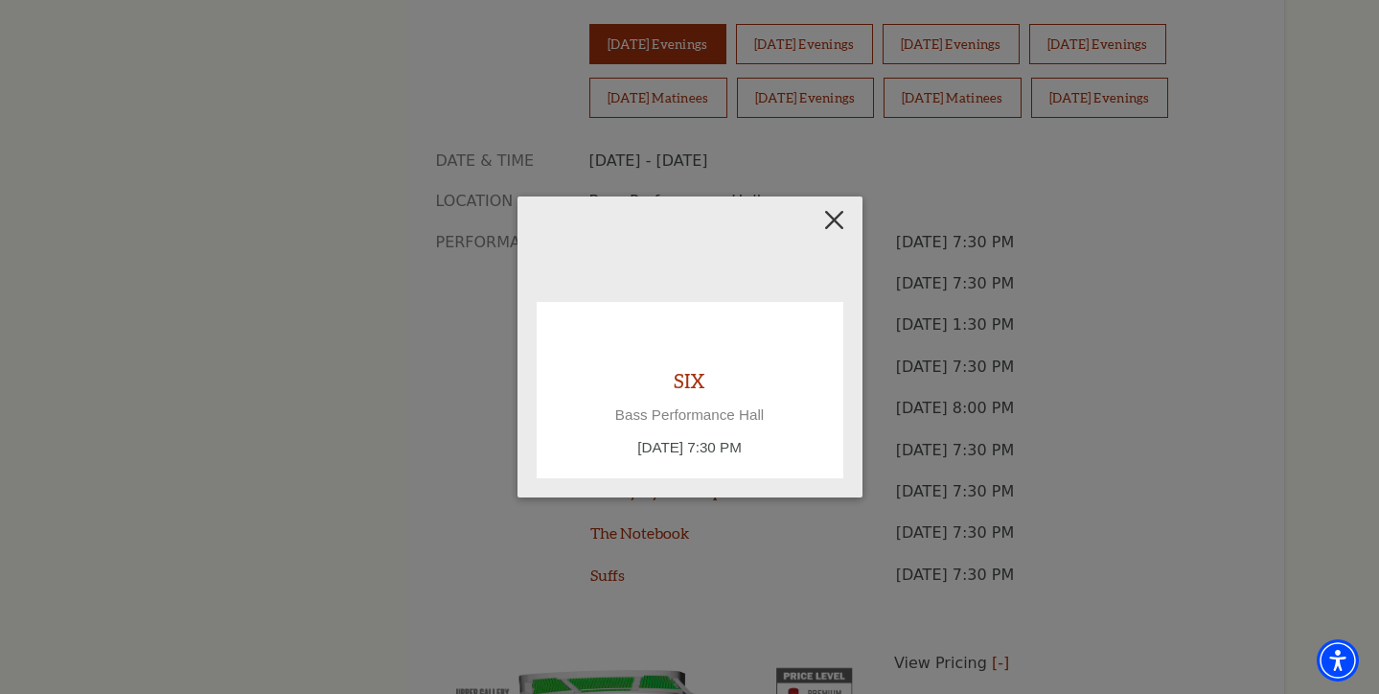
click at [840, 219] on button "Close" at bounding box center [833, 220] width 36 height 36
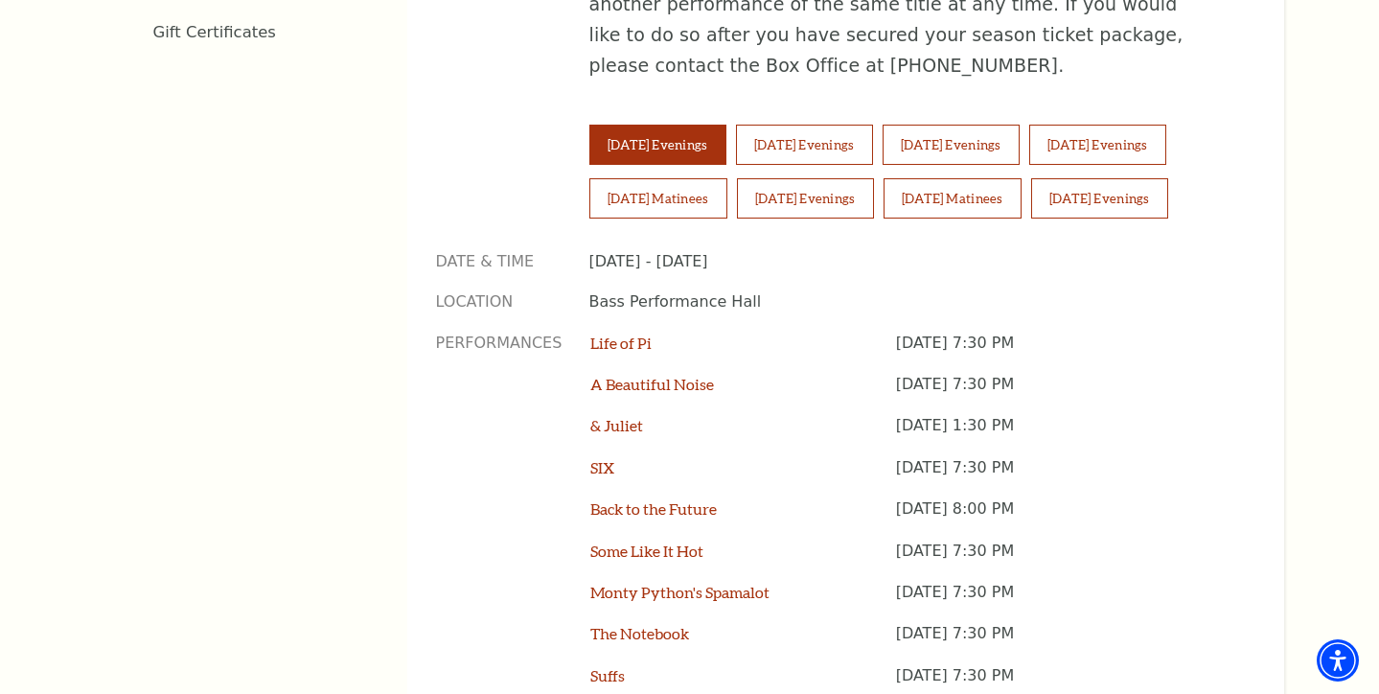
scroll to position [1375, 0]
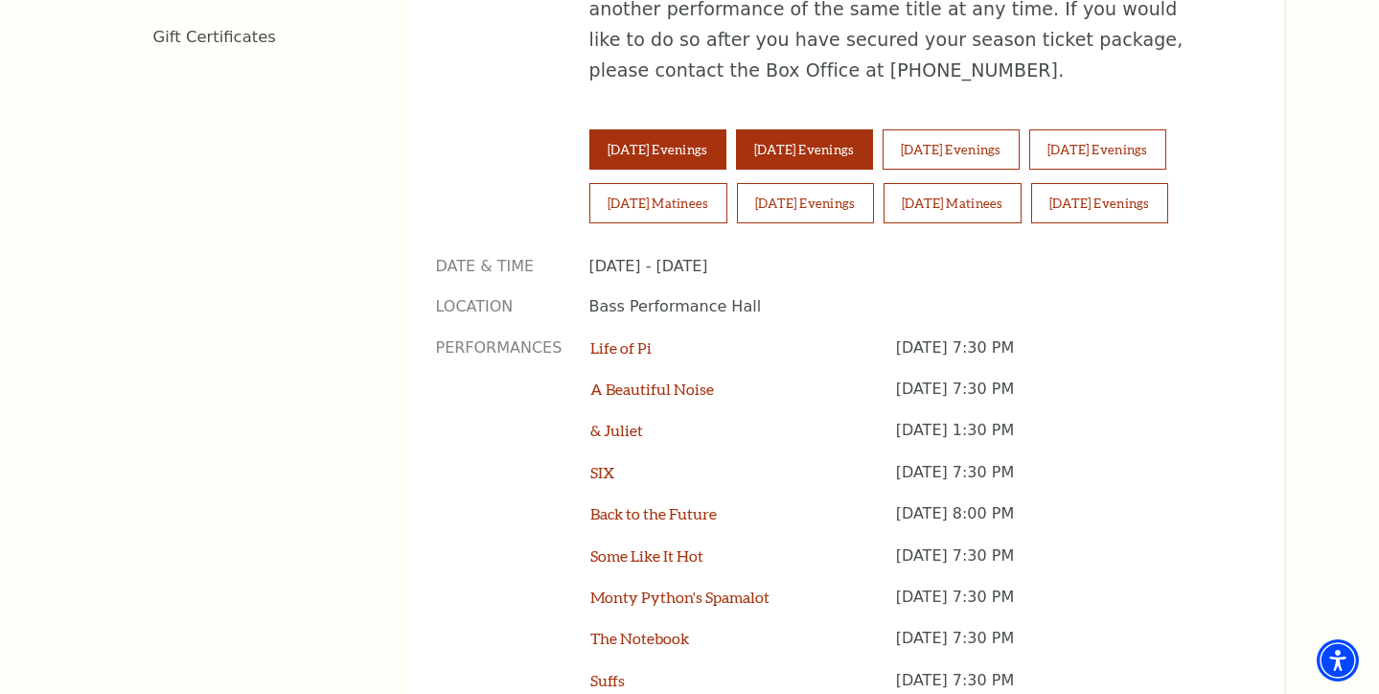
click at [814, 129] on button "Wednesday Evenings" at bounding box center [804, 149] width 137 height 40
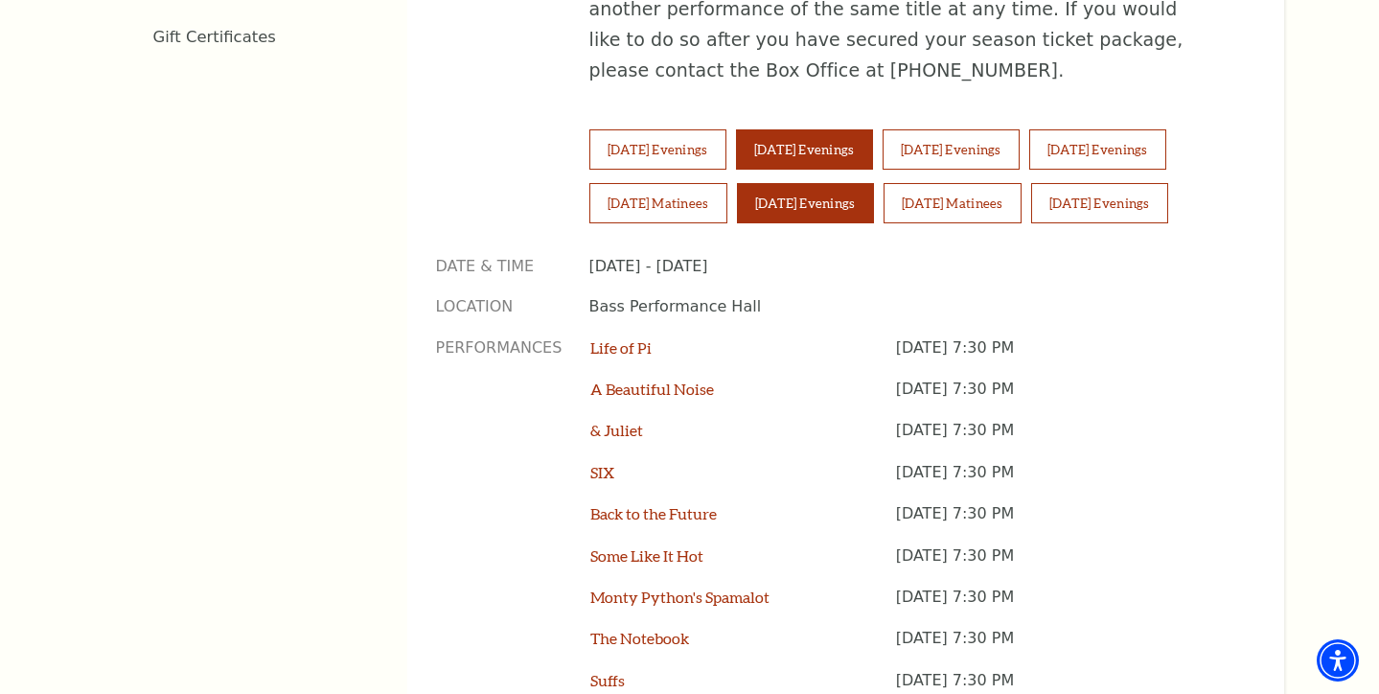
click at [826, 183] on button "Saturday Evenings" at bounding box center [805, 203] width 137 height 40
click at [604, 463] on link "SIX" at bounding box center [602, 472] width 24 height 18
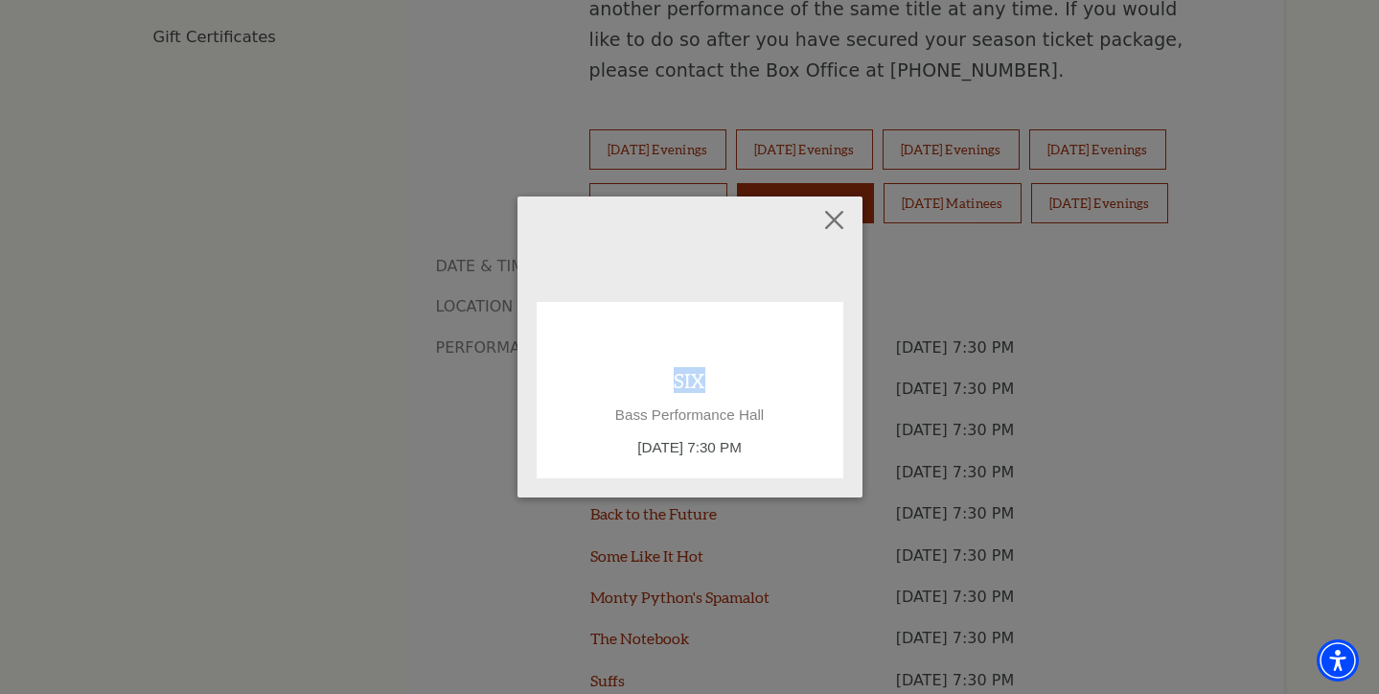
click at [604, 371] on div "SIX Bass Performance Hall Saturday February 14, 7:30 PM" at bounding box center [690, 413] width 268 height 92
click at [686, 380] on link "SIX" at bounding box center [690, 380] width 32 height 26
click at [686, 379] on link "SIX" at bounding box center [690, 380] width 32 height 26
click at [683, 375] on link "SIX" at bounding box center [690, 380] width 32 height 26
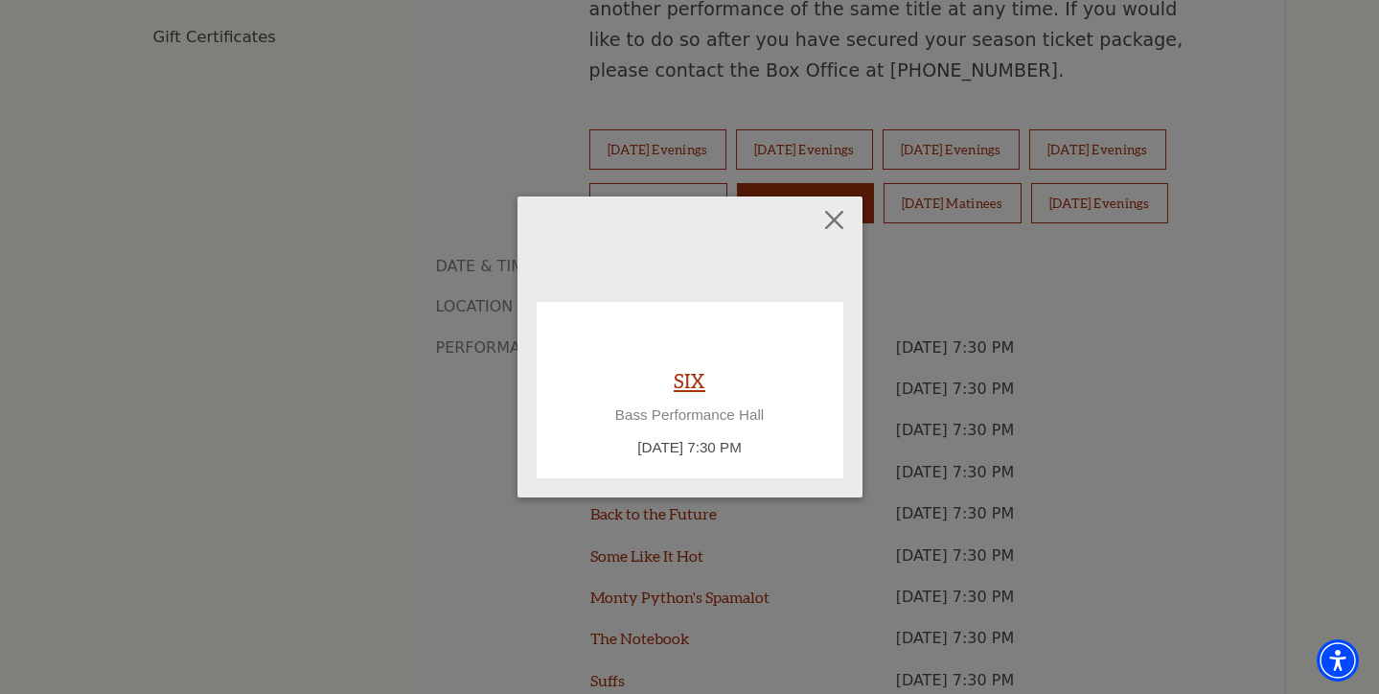
click at [683, 391] on link "SIX" at bounding box center [690, 380] width 32 height 26
click at [693, 370] on link "SIX" at bounding box center [690, 380] width 32 height 26
click at [839, 218] on button "Close" at bounding box center [833, 220] width 36 height 36
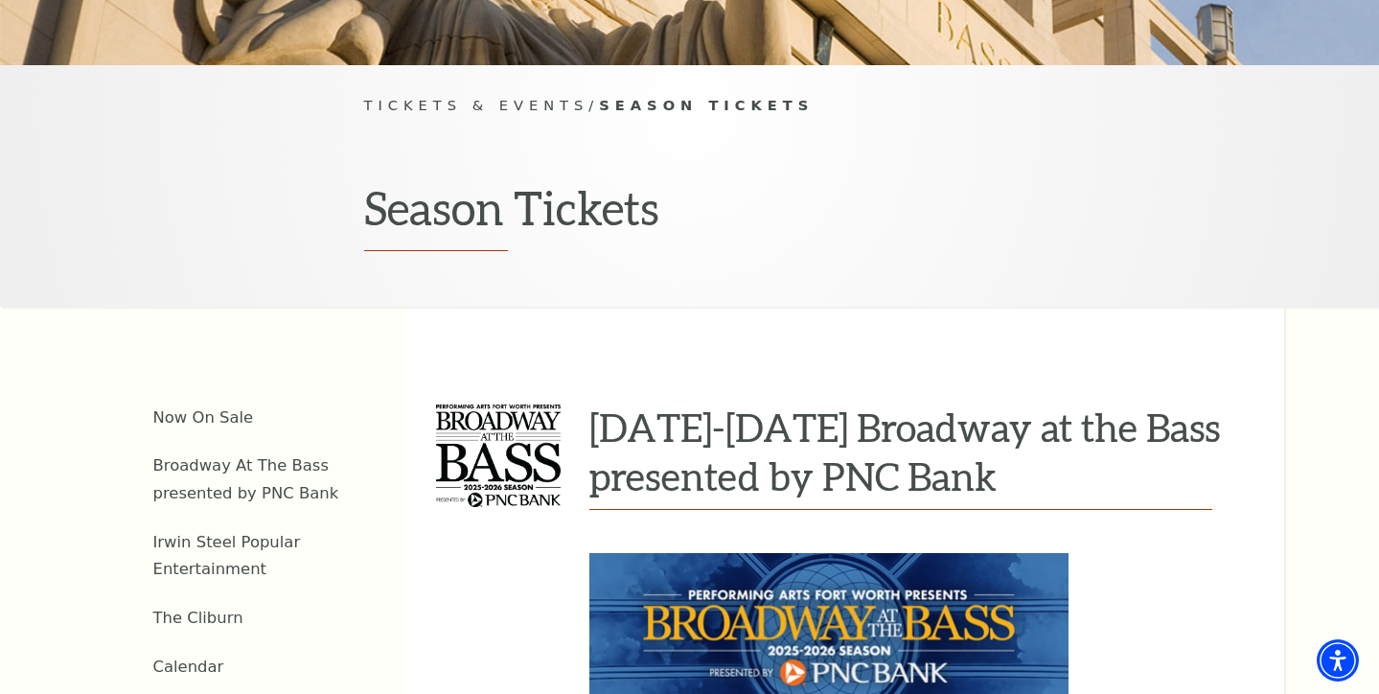
scroll to position [419, 0]
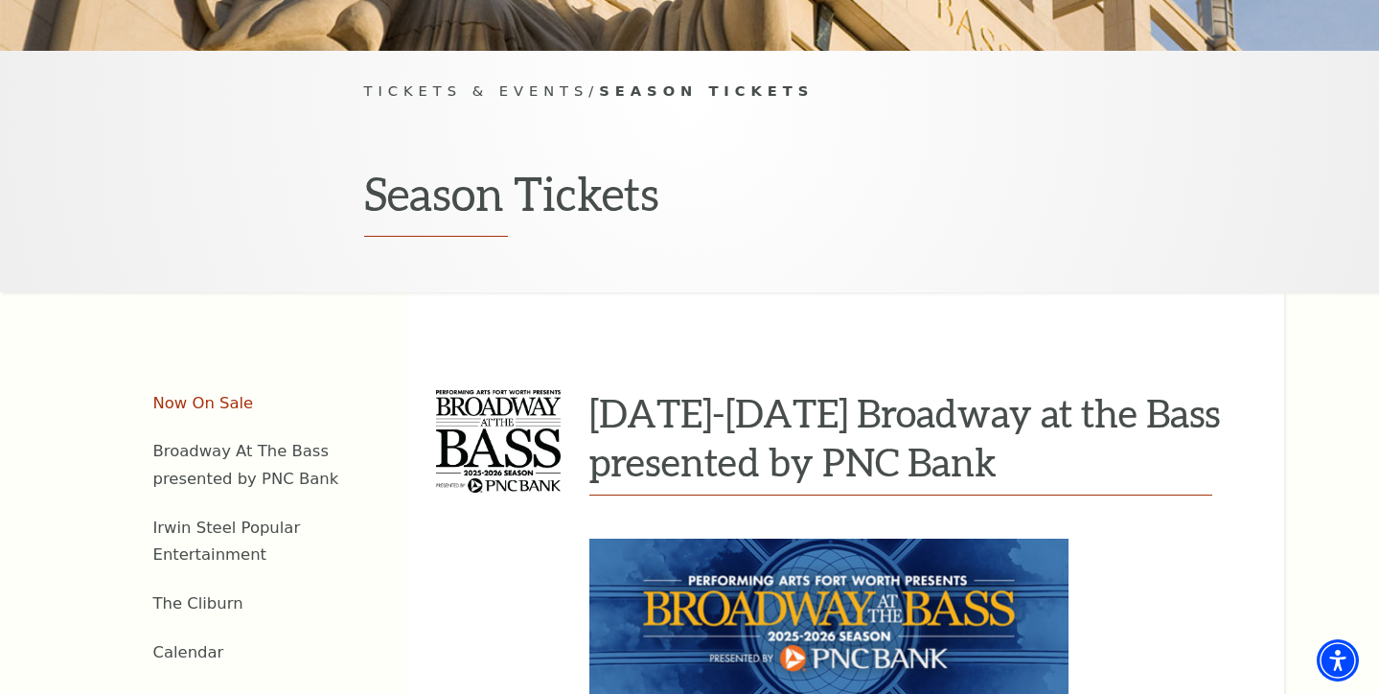
click at [216, 394] on link "Now On Sale" at bounding box center [203, 403] width 101 height 18
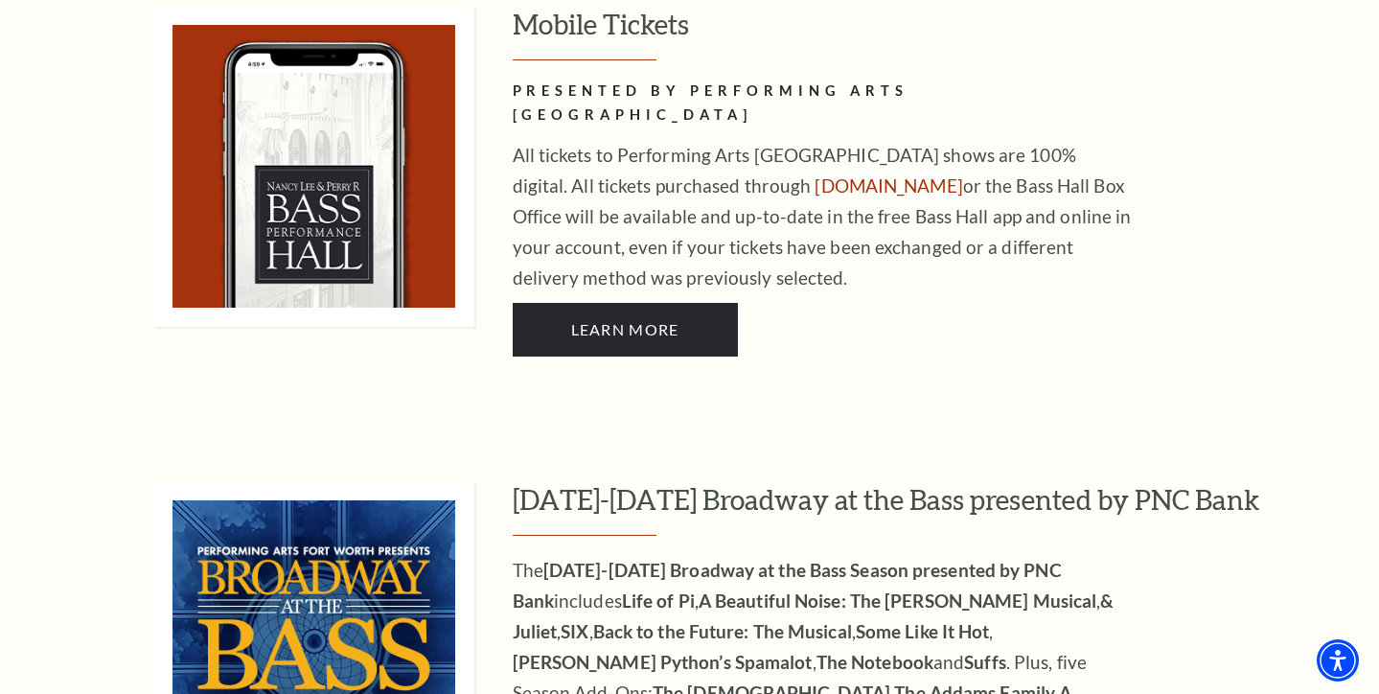
scroll to position [1404, 0]
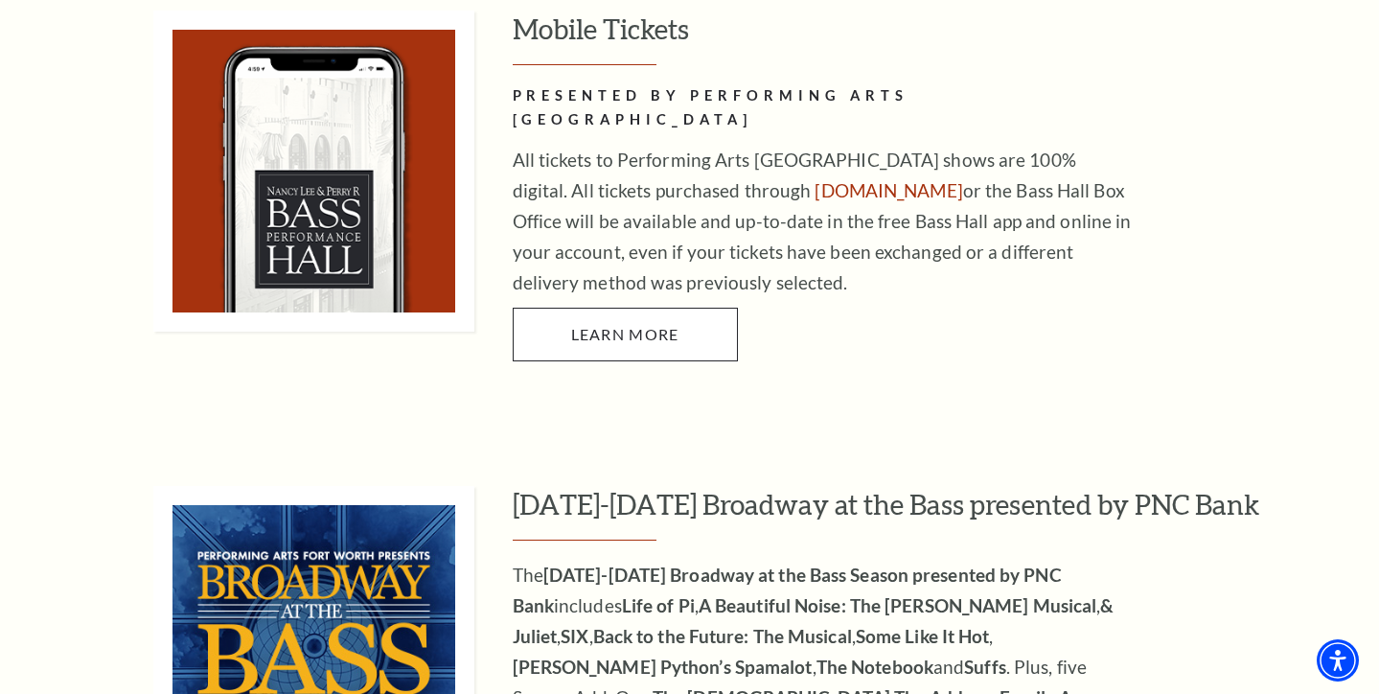
click at [608, 325] on span "Learn More" at bounding box center [625, 334] width 108 height 18
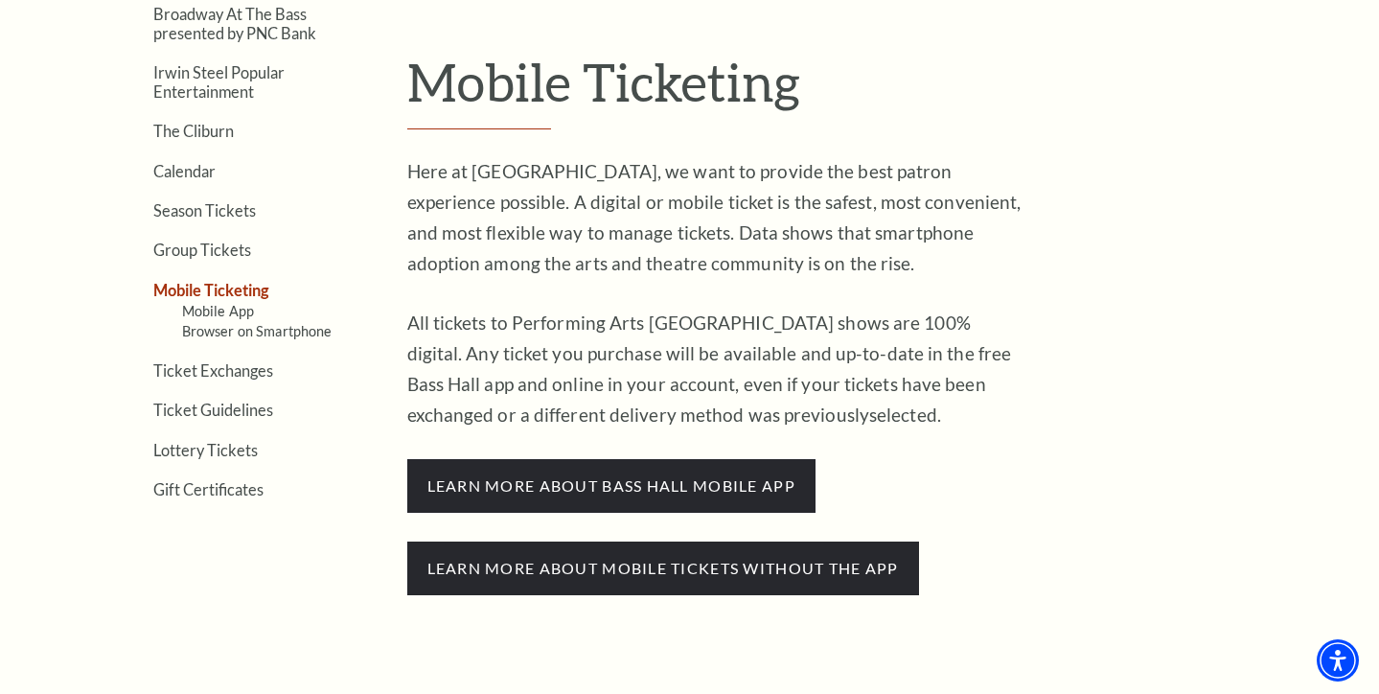
scroll to position [565, 0]
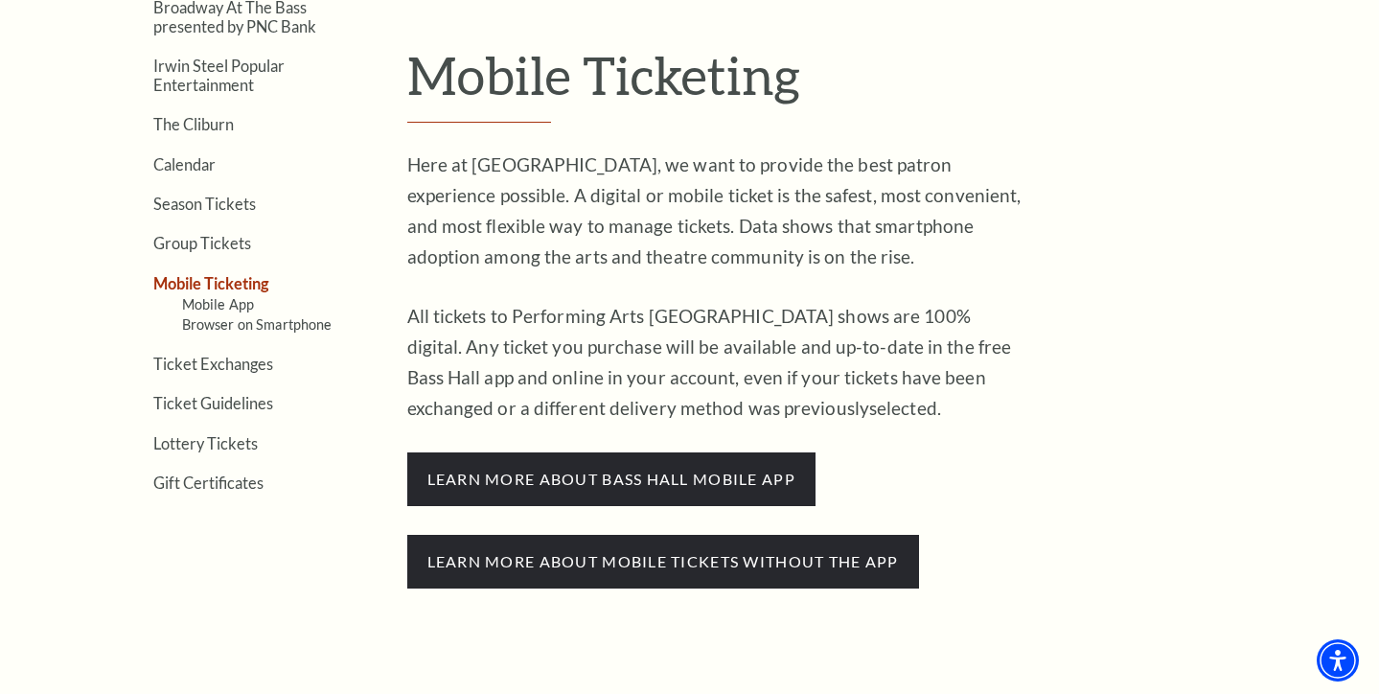
click at [763, 519] on div "Here at Performing Arts Fort Worth, we want to provide the best patron experien…" at bounding box center [718, 568] width 623 height 838
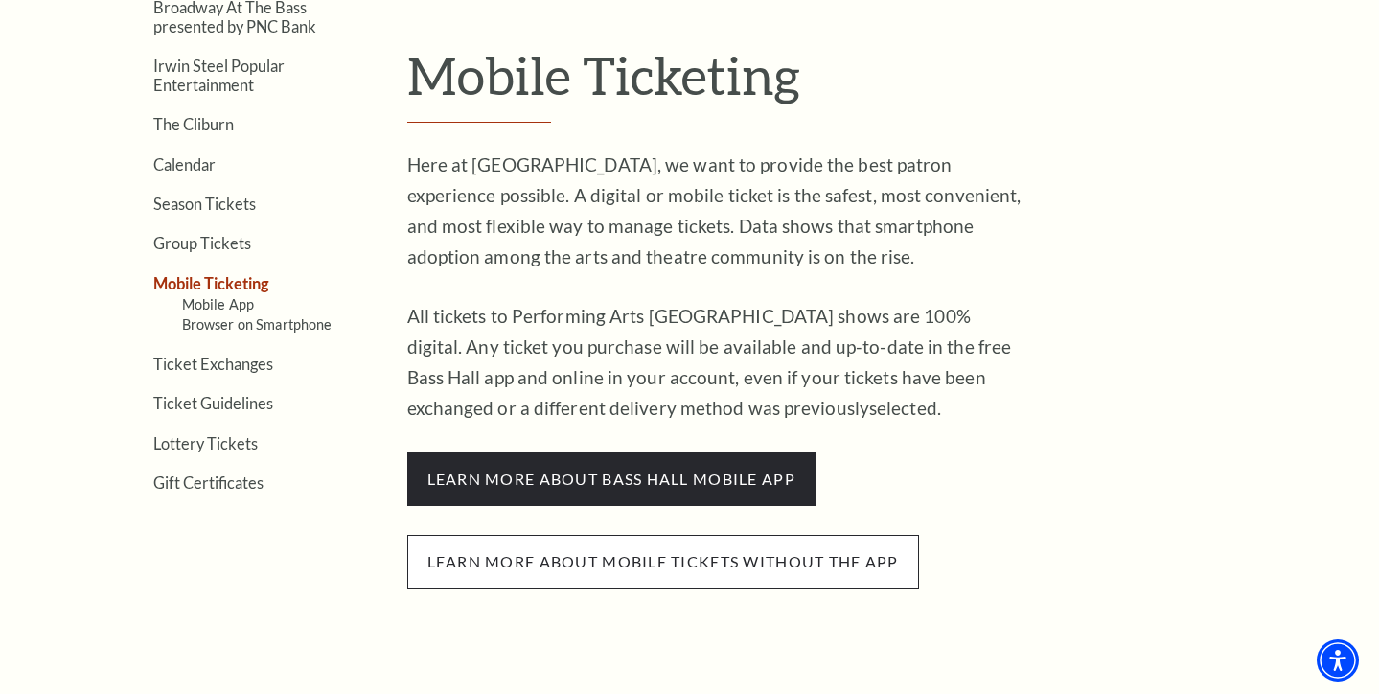
click at [768, 548] on span "Learn more about mobile tickets without the app" at bounding box center [663, 562] width 512 height 54
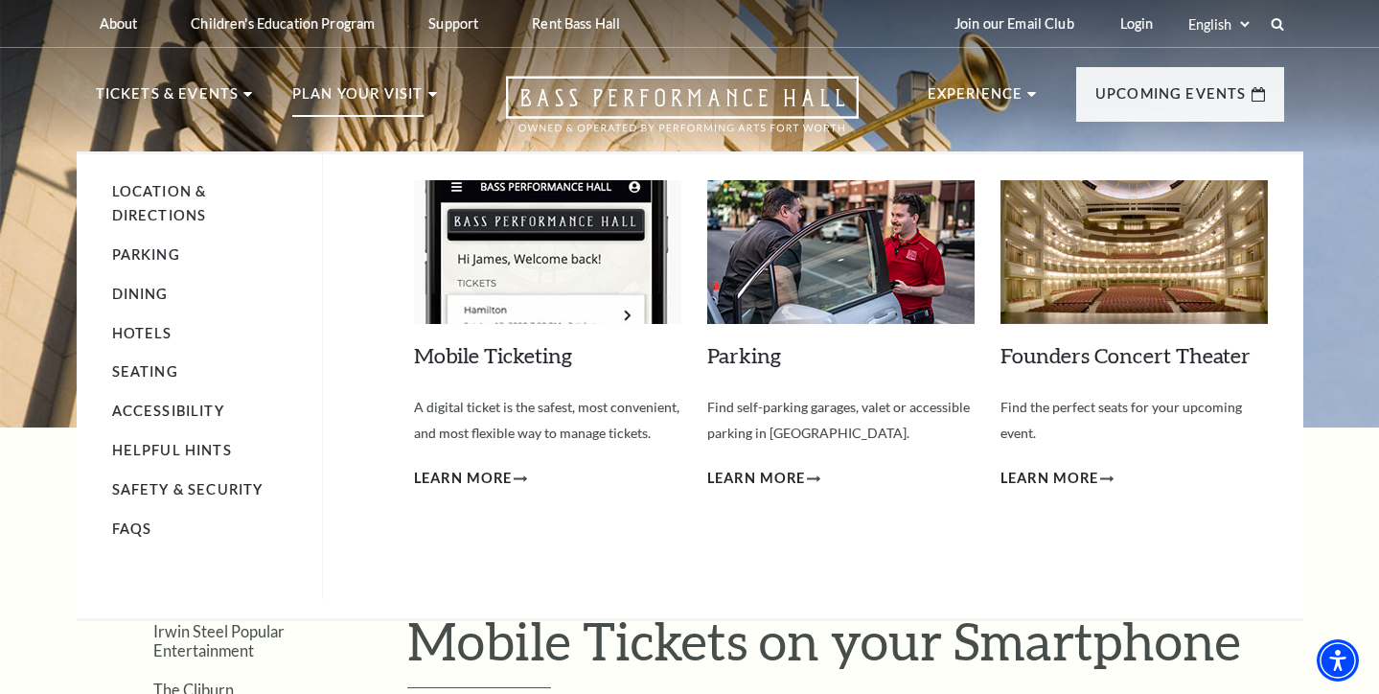
click at [336, 90] on p "Plan Your Visit" at bounding box center [357, 99] width 131 height 34
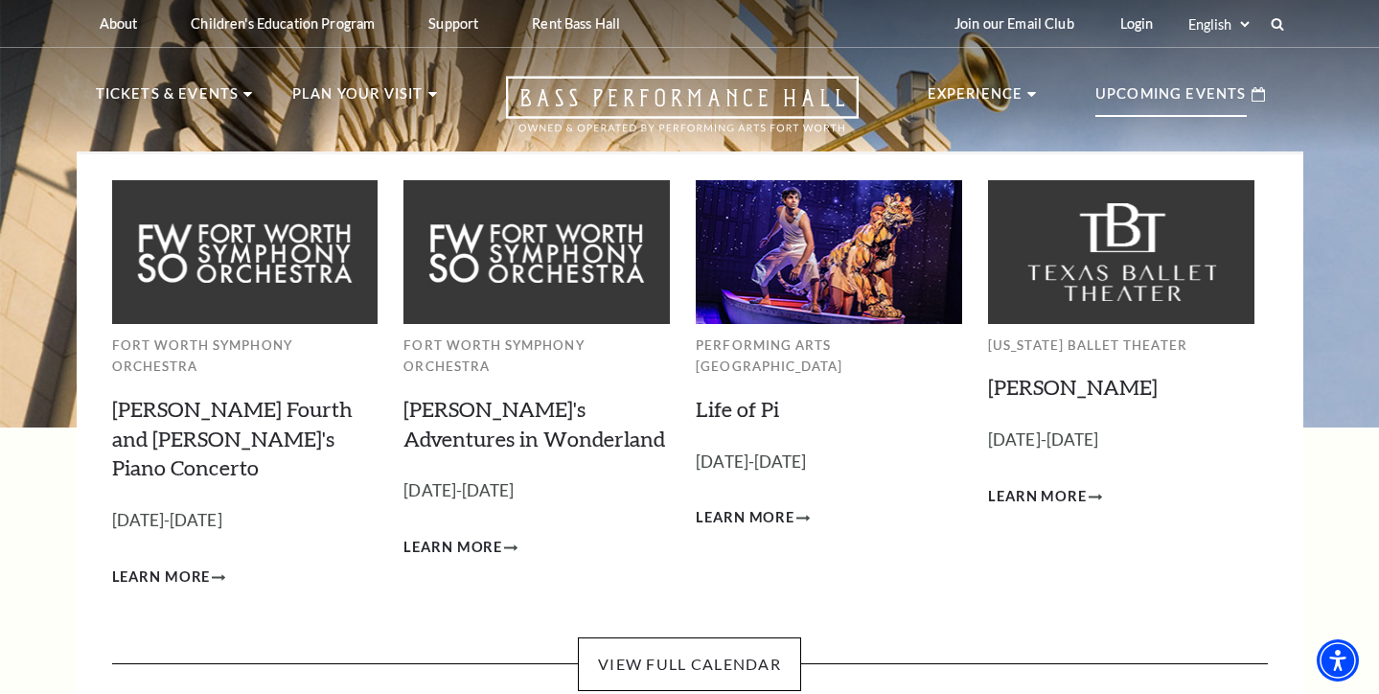
click at [1202, 93] on p "Upcoming Events" at bounding box center [1170, 99] width 151 height 34
click at [1058, 374] on link "[PERSON_NAME]" at bounding box center [1073, 387] width 170 height 26
